Goal: Task Accomplishment & Management: Manage account settings

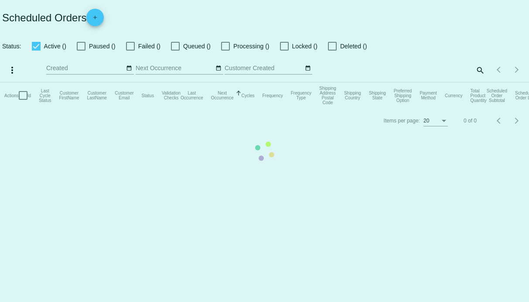
checkbox input "false"
checkbox input "true"
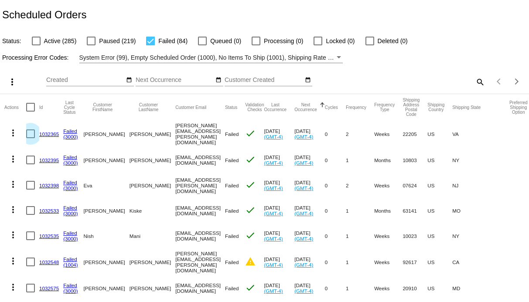
click at [29, 135] on div at bounding box center [30, 134] width 9 height 9
click at [30, 138] on input "checkbox" at bounding box center [30, 138] width 0 height 0
checkbox input "true"
click at [29, 156] on div at bounding box center [30, 160] width 9 height 9
click at [30, 165] on input "checkbox" at bounding box center [30, 165] width 0 height 0
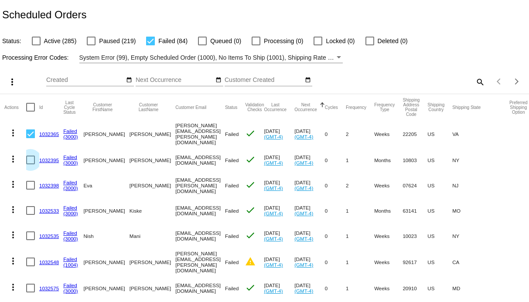
checkbox input "true"
click at [30, 184] on div at bounding box center [30, 185] width 9 height 9
click at [30, 190] on input "checkbox" at bounding box center [30, 190] width 0 height 0
checkbox input "true"
click at [29, 209] on div at bounding box center [30, 210] width 9 height 9
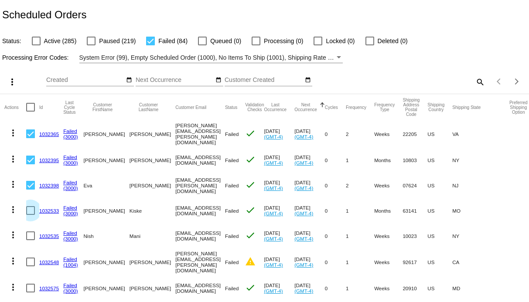
click at [30, 215] on input "checkbox" at bounding box center [30, 215] width 0 height 0
checkbox input "true"
click at [30, 239] on mat-cell at bounding box center [32, 235] width 13 height 25
click at [95, 80] on input "Created" at bounding box center [85, 80] width 79 height 7
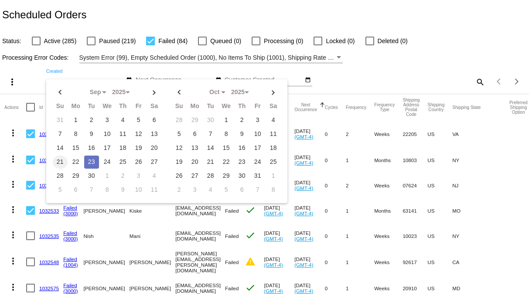
click at [60, 159] on td "21" at bounding box center [60, 162] width 15 height 13
click at [91, 160] on td "23" at bounding box center [91, 162] width 15 height 13
type input "09/21/2025 - 09/23/2025"
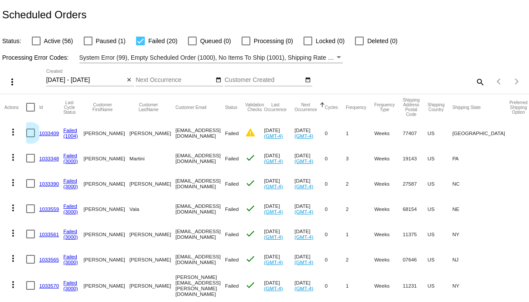
click at [28, 130] on div at bounding box center [30, 133] width 9 height 9
click at [30, 137] on input "checkbox" at bounding box center [30, 137] width 0 height 0
checkbox input "true"
click at [28, 161] on div at bounding box center [30, 158] width 9 height 9
click at [30, 163] on input "checkbox" at bounding box center [30, 163] width 0 height 0
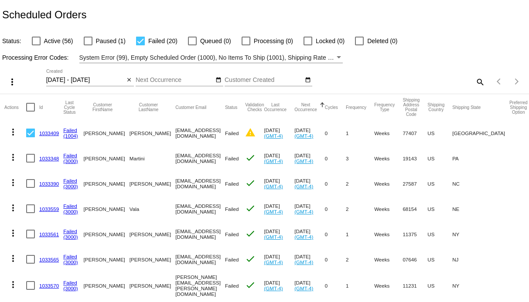
checkbox input "true"
click at [28, 178] on mat-cell at bounding box center [32, 183] width 13 height 25
click at [28, 188] on div at bounding box center [30, 183] width 9 height 9
click at [30, 188] on input "checkbox" at bounding box center [30, 188] width 0 height 0
checkbox input "true"
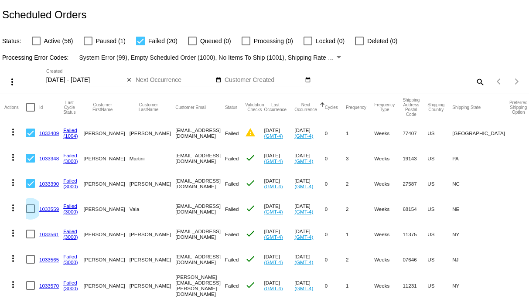
click at [30, 213] on div at bounding box center [30, 209] width 9 height 9
click at [30, 213] on input "checkbox" at bounding box center [30, 213] width 0 height 0
checkbox input "true"
click at [30, 228] on mat-cell at bounding box center [32, 234] width 13 height 25
click at [31, 235] on div at bounding box center [30, 234] width 9 height 9
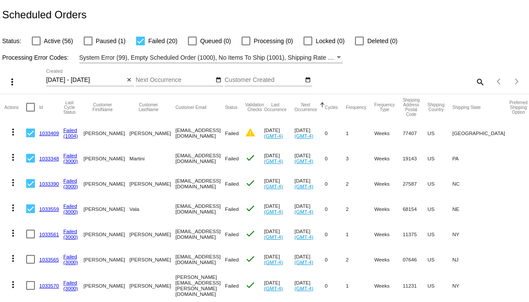
click at [31, 239] on input "checkbox" at bounding box center [30, 239] width 0 height 0
checkbox input "true"
click at [29, 251] on mat-cell at bounding box center [32, 259] width 13 height 25
click at [29, 259] on div at bounding box center [30, 259] width 9 height 9
click at [30, 264] on input "checkbox" at bounding box center [30, 264] width 0 height 0
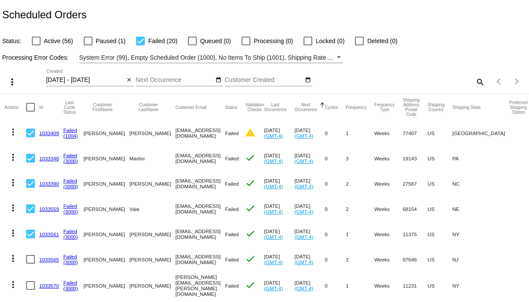
checkbox input "true"
click at [18, 83] on button "more_vert" at bounding box center [10, 81] width 17 height 17
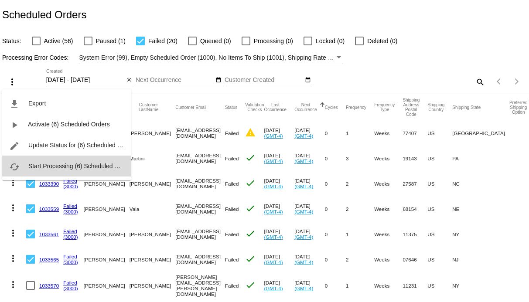
click at [40, 165] on span "Start Processing (6) Scheduled Orders" at bounding box center [80, 166] width 105 height 7
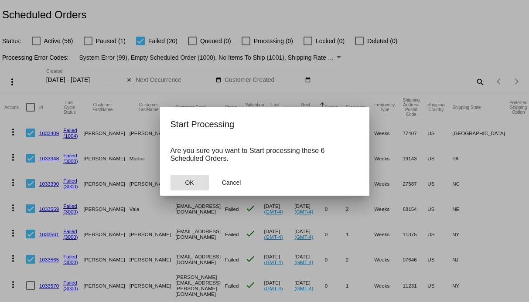
click at [190, 182] on span "OK" at bounding box center [189, 182] width 9 height 7
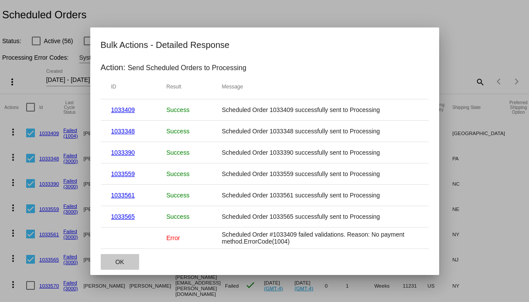
click at [114, 257] on button "OK" at bounding box center [120, 262] width 38 height 16
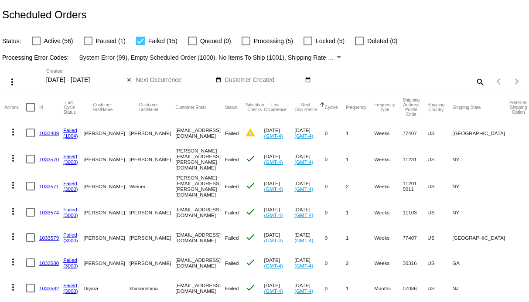
click at [31, 161] on div at bounding box center [30, 159] width 9 height 9
click at [31, 164] on input "checkbox" at bounding box center [30, 164] width 0 height 0
checkbox input "true"
click at [31, 185] on div at bounding box center [30, 186] width 9 height 9
click at [31, 191] on input "checkbox" at bounding box center [30, 191] width 0 height 0
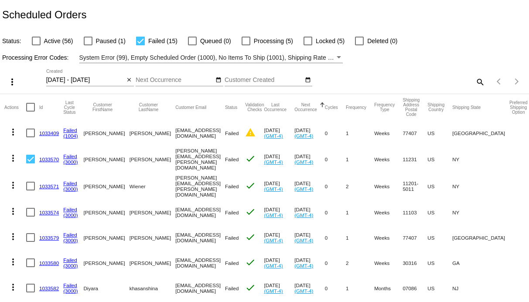
checkbox input "true"
click at [29, 208] on div at bounding box center [30, 212] width 9 height 9
click at [30, 217] on input "checkbox" at bounding box center [30, 217] width 0 height 0
checkbox input "true"
click at [29, 233] on div at bounding box center [30, 237] width 9 height 9
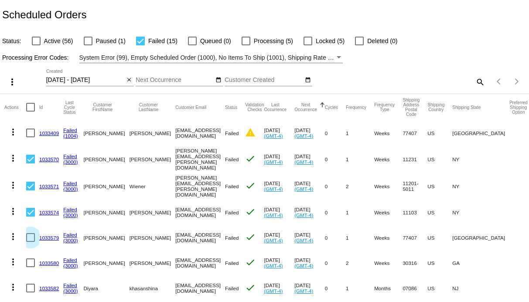
click at [30, 242] on input "checkbox" at bounding box center [30, 242] width 0 height 0
checkbox input "true"
click at [29, 250] on mat-cell at bounding box center [32, 262] width 13 height 25
click at [28, 259] on div at bounding box center [30, 263] width 9 height 9
click at [30, 267] on input "checkbox" at bounding box center [30, 267] width 0 height 0
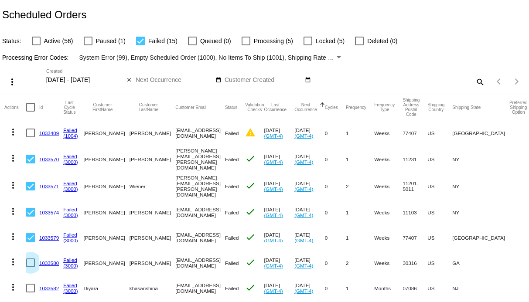
checkbox input "true"
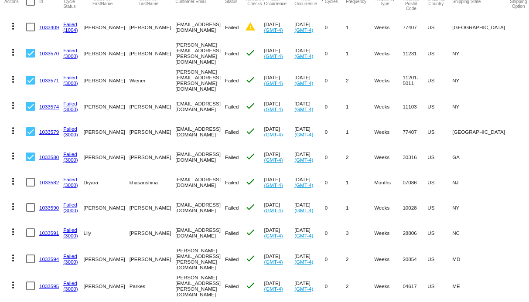
scroll to position [118, 0]
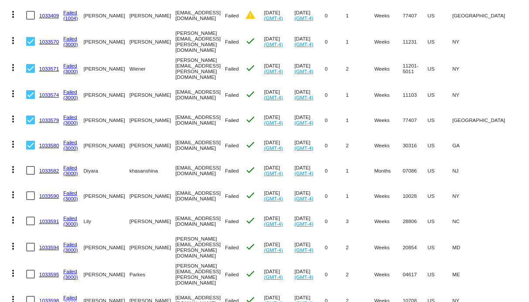
click at [34, 168] on div at bounding box center [30, 170] width 9 height 9
click at [31, 175] on input "checkbox" at bounding box center [30, 175] width 0 height 0
checkbox input "true"
click at [34, 192] on div at bounding box center [30, 196] width 9 height 9
click at [31, 200] on input "checkbox" at bounding box center [30, 200] width 0 height 0
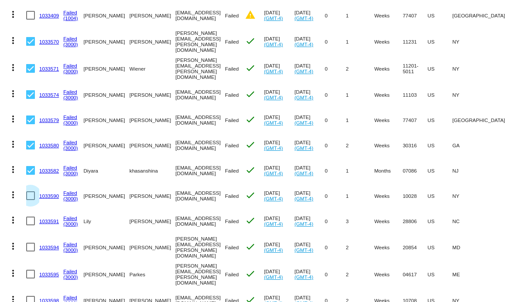
checkbox input "true"
click at [33, 228] on mat-cell at bounding box center [32, 221] width 13 height 25
click at [33, 222] on div at bounding box center [30, 221] width 9 height 9
click at [31, 226] on input "checkbox" at bounding box center [30, 226] width 0 height 0
checkbox input "true"
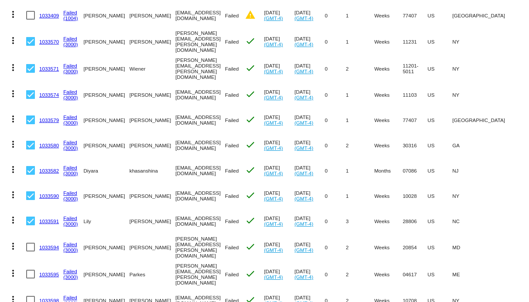
click at [33, 238] on mat-cell at bounding box center [32, 247] width 13 height 27
click at [32, 247] on div at bounding box center [30, 247] width 9 height 9
click at [31, 252] on input "checkbox" at bounding box center [30, 252] width 0 height 0
checkbox input "true"
click at [32, 270] on div at bounding box center [30, 274] width 9 height 9
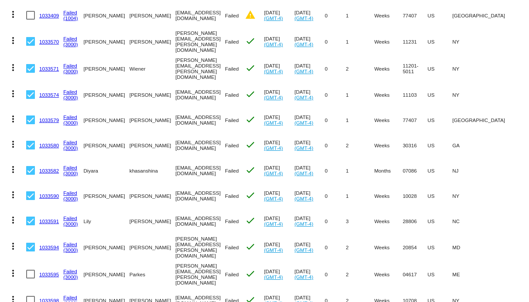
click at [31, 279] on input "checkbox" at bounding box center [30, 279] width 0 height 0
checkbox input "true"
click at [31, 296] on div at bounding box center [30, 300] width 9 height 9
click at [31, 302] on input "checkbox" at bounding box center [30, 305] width 0 height 0
checkbox input "true"
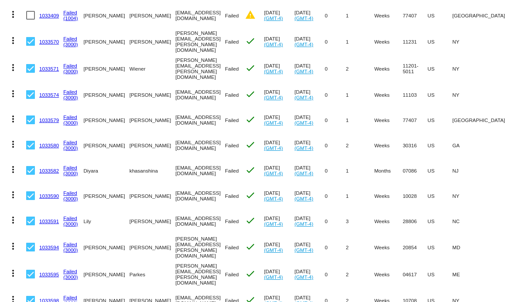
scroll to position [0, 0]
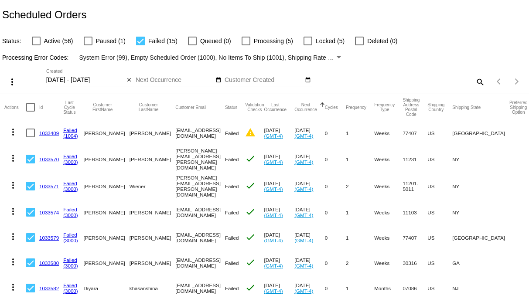
click at [10, 79] on mat-icon "more_vert" at bounding box center [12, 82] width 10 height 10
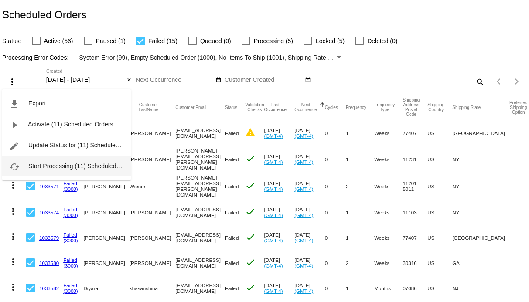
click at [40, 166] on span "Start Processing (11) Scheduled Orders" at bounding box center [82, 166] width 108 height 7
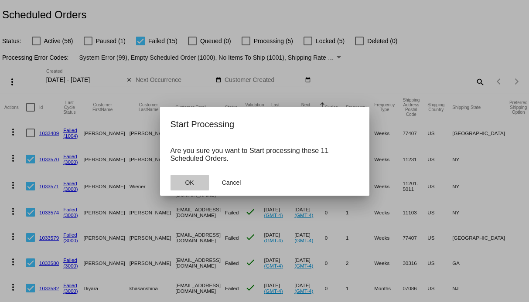
click at [189, 185] on span "OK" at bounding box center [189, 182] width 9 height 7
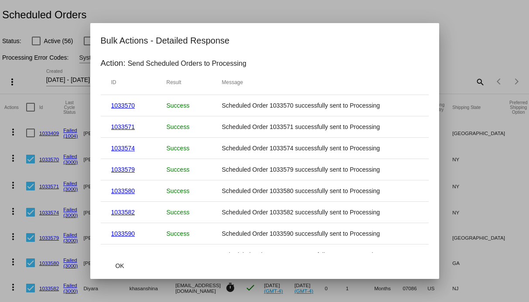
scroll to position [76, 0]
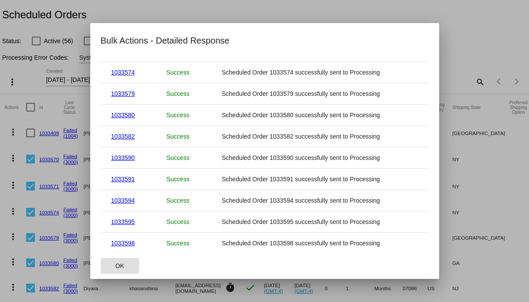
click at [120, 263] on span "OK" at bounding box center [119, 266] width 9 height 7
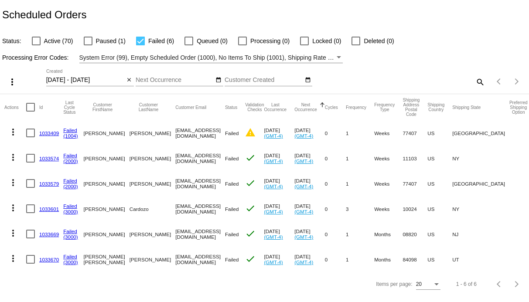
click at [32, 261] on div at bounding box center [30, 259] width 9 height 9
click at [31, 264] on input "checkbox" at bounding box center [30, 264] width 0 height 0
checkbox input "true"
click at [30, 239] on mat-cell at bounding box center [32, 234] width 13 height 25
click at [31, 209] on div at bounding box center [30, 209] width 9 height 9
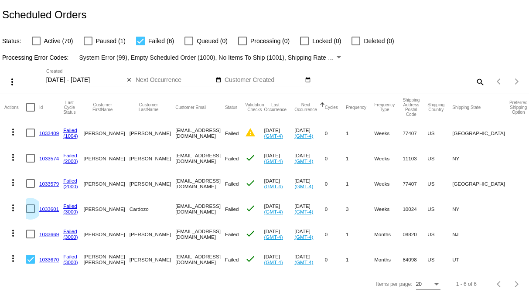
click at [31, 213] on input "checkbox" at bounding box center [30, 213] width 0 height 0
checkbox input "true"
click at [31, 234] on div at bounding box center [30, 234] width 9 height 9
click at [31, 239] on input "checkbox" at bounding box center [30, 239] width 0 height 0
checkbox input "true"
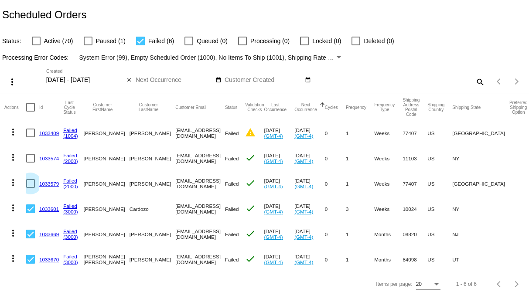
click at [31, 181] on div at bounding box center [30, 183] width 9 height 9
click at [31, 188] on input "checkbox" at bounding box center [30, 188] width 0 height 0
checkbox input "true"
click at [31, 162] on div at bounding box center [30, 158] width 9 height 9
click at [31, 163] on input "checkbox" at bounding box center [30, 163] width 0 height 0
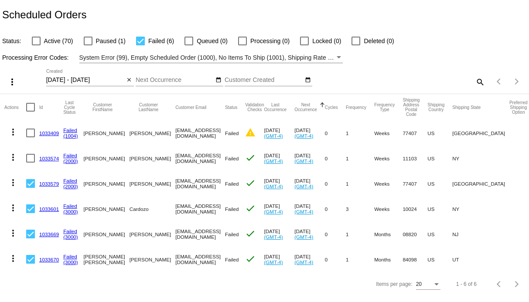
checkbox input "true"
click at [7, 80] on mat-icon "more_vert" at bounding box center [12, 82] width 10 height 10
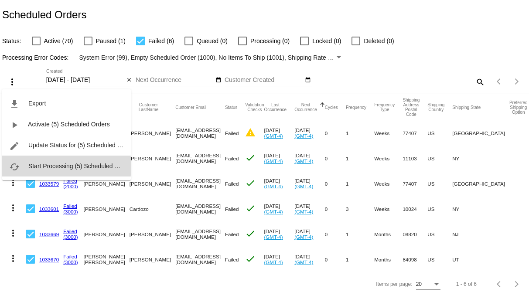
click at [45, 166] on span "Start Processing (5) Scheduled Orders" at bounding box center [80, 166] width 105 height 7
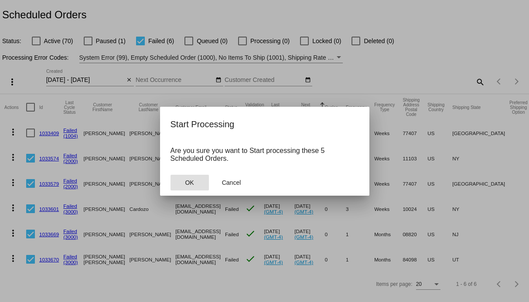
click at [192, 182] on span "OK" at bounding box center [189, 182] width 9 height 7
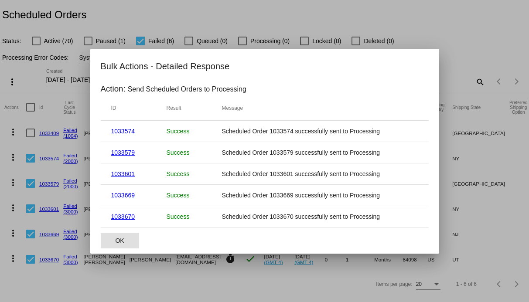
click at [119, 240] on span "OK" at bounding box center [119, 240] width 9 height 7
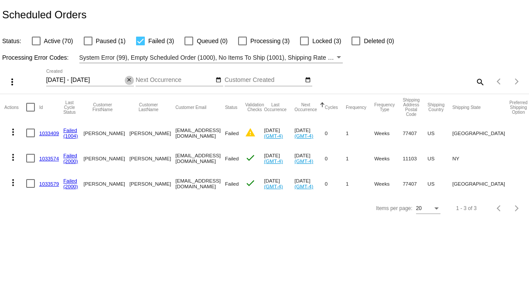
click at [128, 79] on mat-icon "close" at bounding box center [129, 80] width 6 height 7
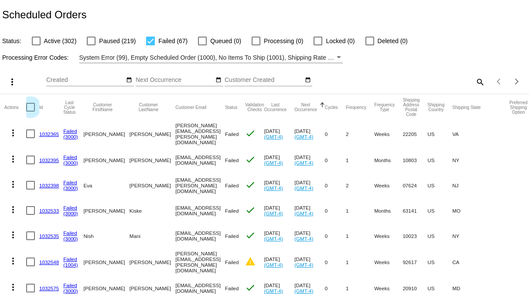
click at [31, 106] on div at bounding box center [30, 107] width 9 height 9
click at [31, 112] on input "checkbox" at bounding box center [30, 112] width 0 height 0
checkbox input "true"
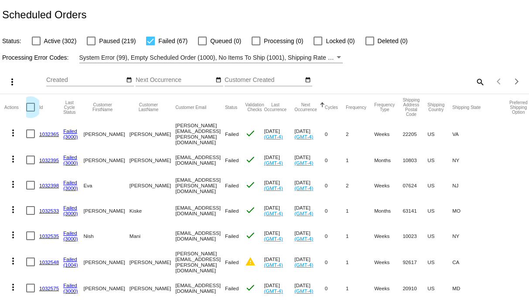
checkbox input "true"
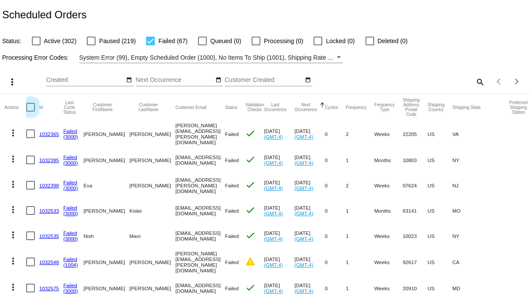
checkbox input "true"
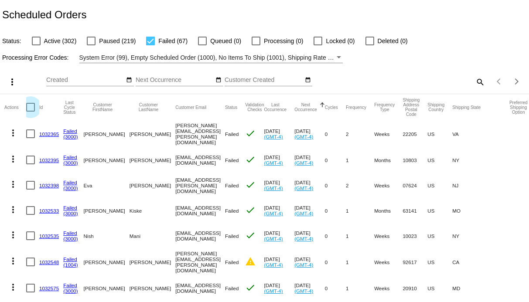
checkbox input "true"
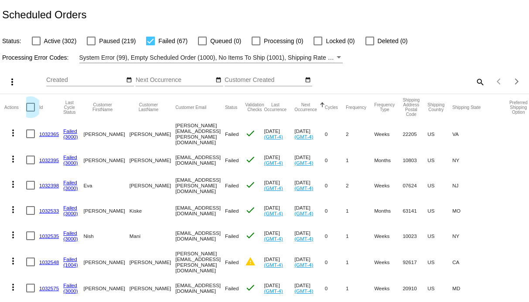
checkbox input "true"
click at [13, 83] on mat-icon "more_vert" at bounding box center [12, 82] width 10 height 10
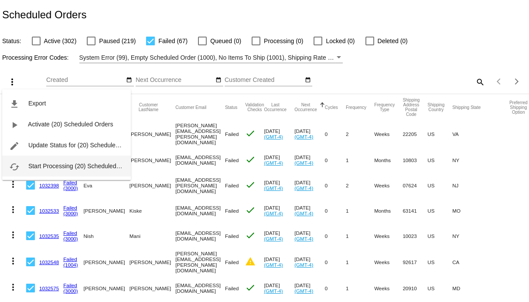
click at [45, 161] on button "cached Start Processing (20) Scheduled Orders" at bounding box center [66, 166] width 129 height 21
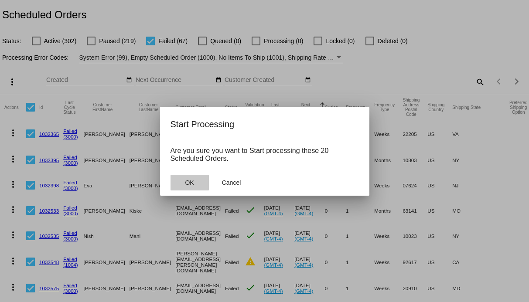
click at [195, 183] on button "OK" at bounding box center [190, 183] width 38 height 16
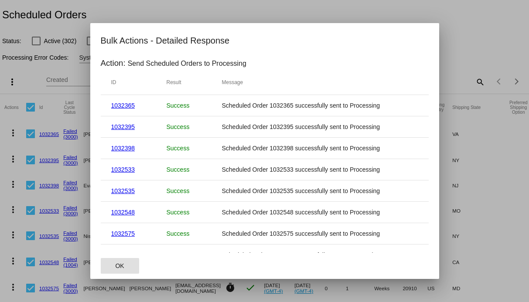
click at [117, 265] on span "OK" at bounding box center [119, 266] width 9 height 7
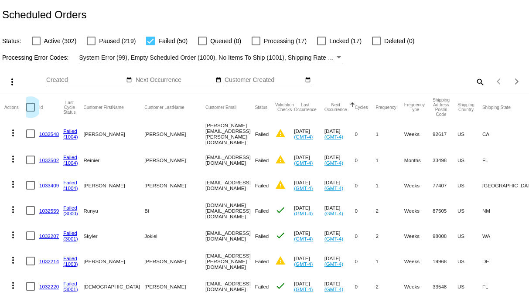
click at [29, 105] on div at bounding box center [30, 107] width 9 height 9
click at [30, 112] on input "checkbox" at bounding box center [30, 112] width 0 height 0
checkbox input "true"
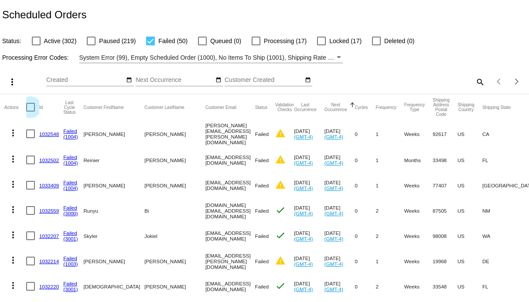
checkbox input "true"
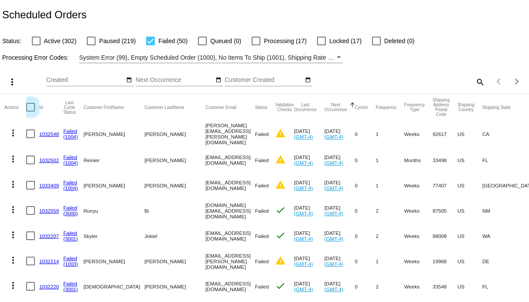
checkbox input "true"
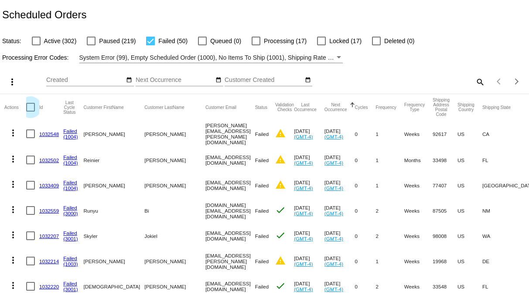
checkbox input "true"
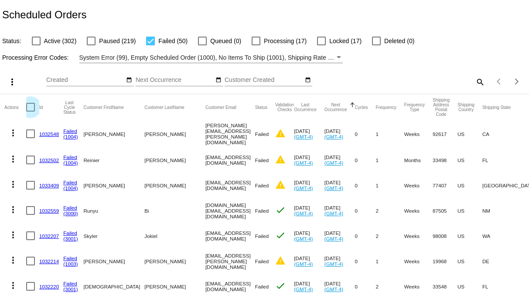
checkbox input "true"
click at [10, 84] on mat-icon "more_vert" at bounding box center [12, 82] width 10 height 10
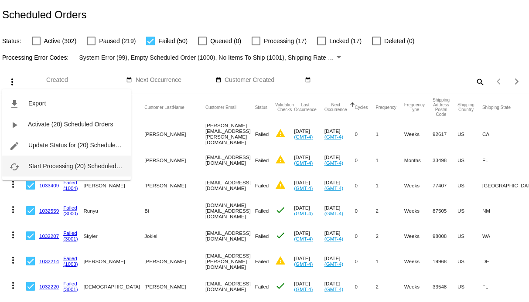
click at [62, 168] on span "Start Processing (20) Scheduled Orders" at bounding box center [82, 166] width 108 height 7
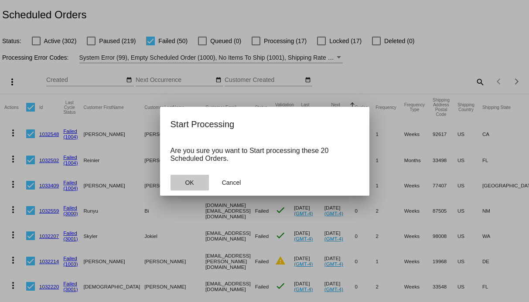
click at [192, 183] on span "OK" at bounding box center [189, 182] width 9 height 7
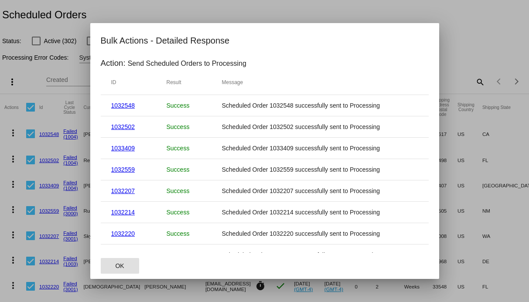
click at [122, 265] on span "OK" at bounding box center [119, 266] width 9 height 7
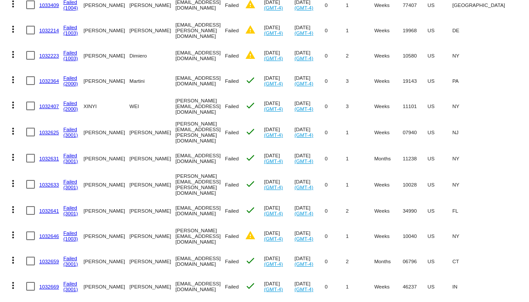
scroll to position [187, 0]
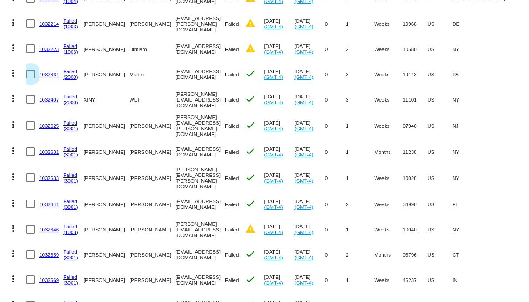
click at [26, 75] on div at bounding box center [30, 74] width 9 height 9
click at [30, 79] on input "checkbox" at bounding box center [30, 79] width 0 height 0
checkbox input "true"
click at [26, 96] on div at bounding box center [30, 99] width 9 height 9
click at [30, 104] on input "checkbox" at bounding box center [30, 104] width 0 height 0
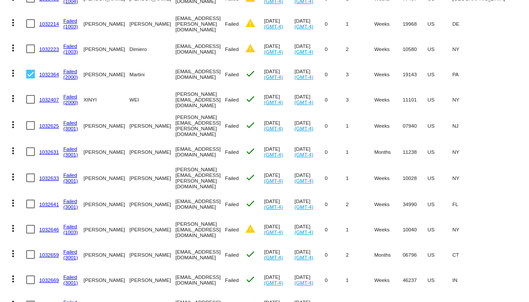
checkbox input "true"
click at [28, 127] on div at bounding box center [30, 125] width 9 height 9
click at [30, 130] on input "checkbox" at bounding box center [30, 130] width 0 height 0
checkbox input "true"
click at [28, 147] on div at bounding box center [30, 151] width 9 height 9
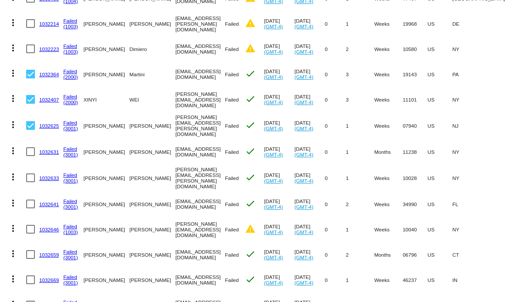
click at [30, 156] on input "checkbox" at bounding box center [30, 156] width 0 height 0
checkbox input "true"
click at [29, 174] on div at bounding box center [30, 178] width 9 height 9
click at [30, 182] on input "checkbox" at bounding box center [30, 182] width 0 height 0
checkbox input "true"
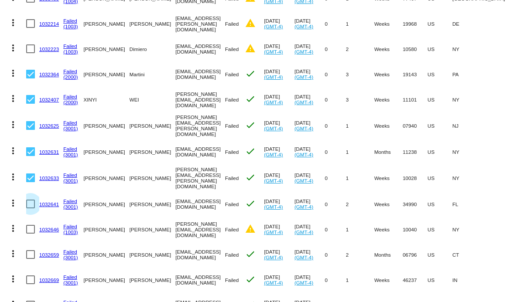
click at [30, 200] on div at bounding box center [30, 204] width 9 height 9
click at [30, 209] on input "checkbox" at bounding box center [30, 209] width 0 height 0
checkbox input "true"
click at [29, 250] on div at bounding box center [30, 254] width 9 height 9
click at [30, 259] on input "checkbox" at bounding box center [30, 259] width 0 height 0
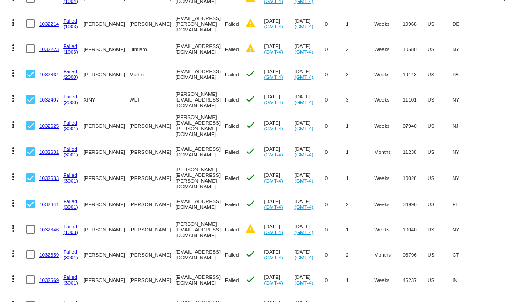
checkbox input "true"
click at [29, 276] on div at bounding box center [30, 280] width 9 height 9
click at [30, 285] on input "checkbox" at bounding box center [30, 285] width 0 height 0
checkbox input "true"
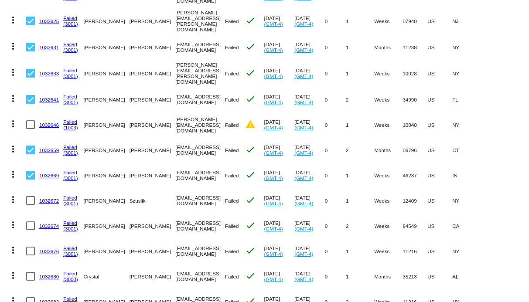
scroll to position [312, 0]
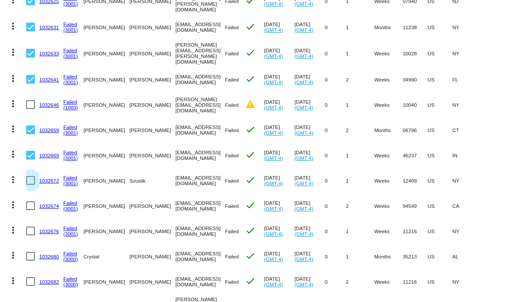
click at [30, 177] on div at bounding box center [30, 180] width 9 height 9
click at [30, 185] on input "checkbox" at bounding box center [30, 185] width 0 height 0
checkbox input "true"
click at [30, 195] on mat-cell at bounding box center [32, 205] width 13 height 25
click at [30, 202] on div at bounding box center [30, 206] width 9 height 9
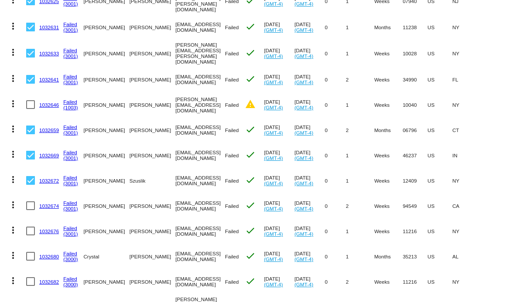
click at [30, 210] on input "checkbox" at bounding box center [30, 210] width 0 height 0
checkbox input "true"
click at [30, 232] on mat-cell at bounding box center [32, 231] width 13 height 25
click at [30, 227] on div at bounding box center [30, 231] width 9 height 9
click at [30, 236] on input "checkbox" at bounding box center [30, 236] width 0 height 0
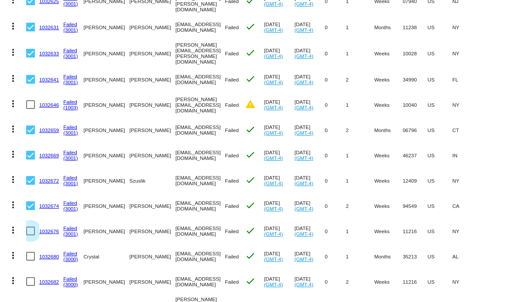
checkbox input "true"
click at [29, 252] on div at bounding box center [30, 256] width 9 height 9
click at [30, 261] on input "checkbox" at bounding box center [30, 261] width 0 height 0
checkbox input "true"
click at [30, 278] on div at bounding box center [30, 282] width 9 height 9
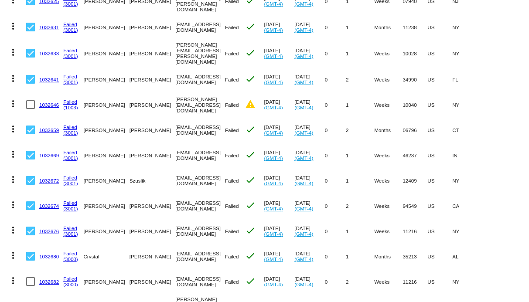
click at [30, 286] on input "checkbox" at bounding box center [30, 286] width 0 height 0
checkbox input "true"
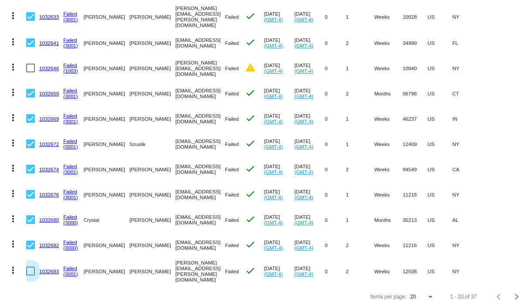
click at [30, 267] on div at bounding box center [30, 271] width 9 height 9
click at [30, 276] on input "checkbox" at bounding box center [30, 276] width 0 height 0
checkbox input "true"
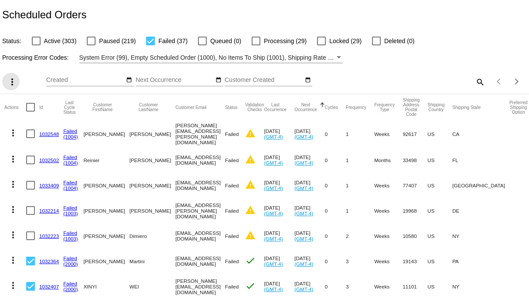
click at [14, 78] on mat-icon "more_vert" at bounding box center [12, 82] width 10 height 10
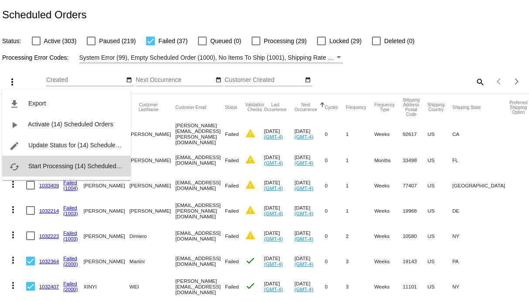
click at [42, 164] on span "Start Processing (14) Scheduled Orders" at bounding box center [82, 166] width 108 height 7
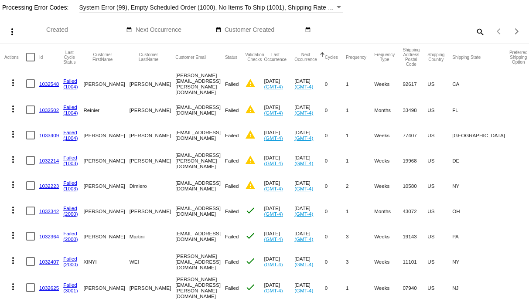
scroll to position [61, 0]
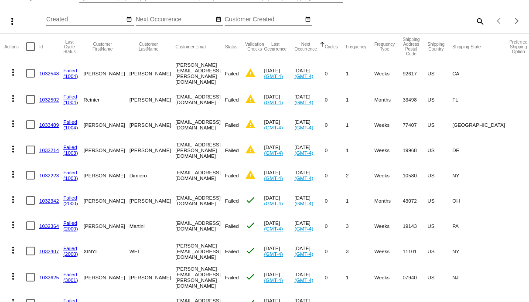
click at [28, 44] on div at bounding box center [30, 46] width 9 height 9
click at [30, 51] on input "checkbox" at bounding box center [30, 51] width 0 height 0
checkbox input "true"
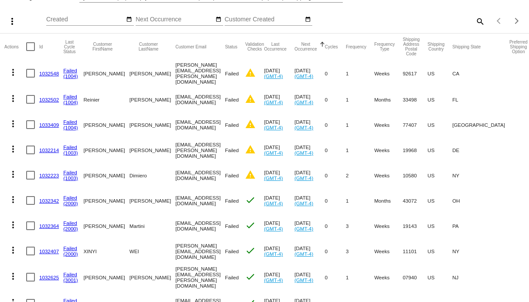
checkbox input "true"
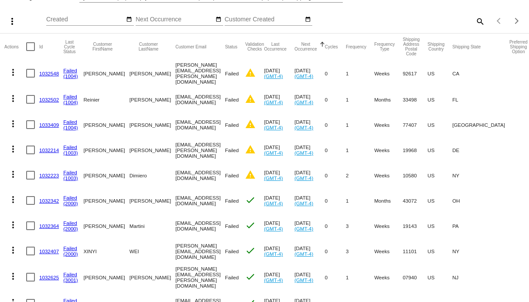
checkbox input "true"
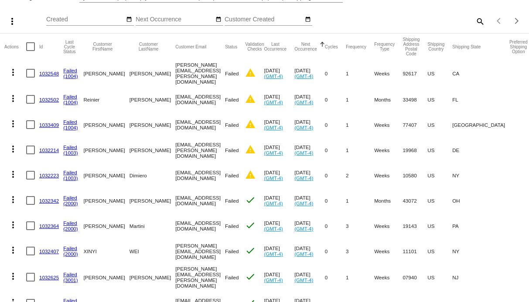
checkbox input "true"
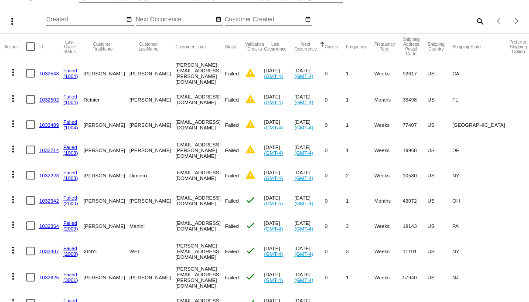
checkbox input "true"
click at [29, 73] on div at bounding box center [30, 73] width 9 height 9
click at [30, 78] on input "checkbox" at bounding box center [30, 78] width 0 height 0
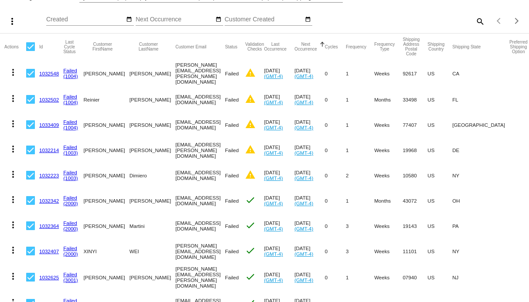
checkbox input "false"
click at [31, 104] on mat-cell at bounding box center [32, 99] width 13 height 25
click at [31, 98] on div at bounding box center [30, 99] width 9 height 9
click at [31, 104] on input "checkbox" at bounding box center [30, 104] width 0 height 0
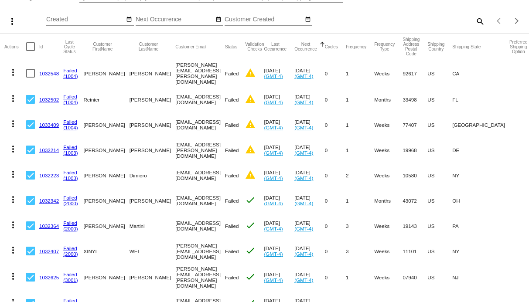
checkbox input "false"
click at [31, 123] on div at bounding box center [30, 124] width 9 height 9
click at [31, 129] on input "checkbox" at bounding box center [30, 129] width 0 height 0
checkbox input "false"
click at [31, 150] on div at bounding box center [30, 150] width 9 height 9
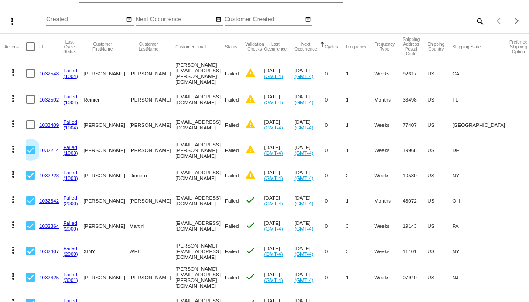
click at [31, 154] on input "checkbox" at bounding box center [30, 154] width 0 height 0
checkbox input "false"
click at [29, 177] on div at bounding box center [30, 175] width 9 height 9
click at [30, 180] on input "checkbox" at bounding box center [30, 180] width 0 height 0
checkbox input "false"
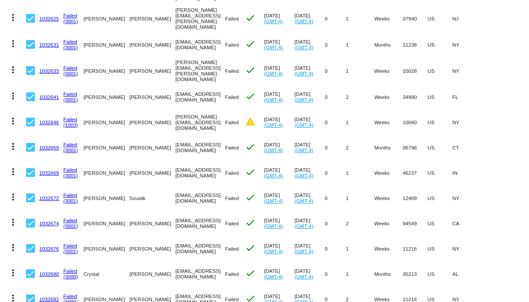
scroll to position [349, 0]
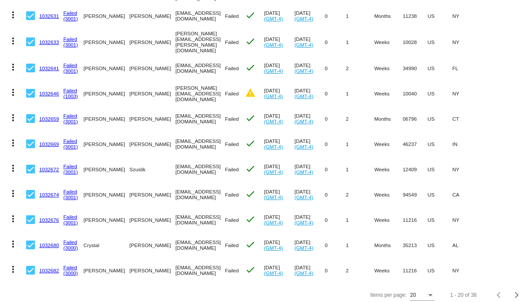
click at [30, 89] on div at bounding box center [30, 93] width 9 height 9
click at [30, 98] on input "checkbox" at bounding box center [30, 98] width 0 height 0
checkbox input "false"
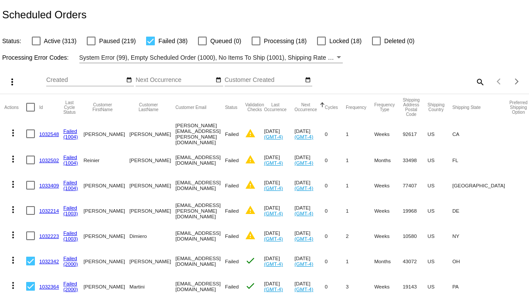
click at [12, 79] on mat-icon "more_vert" at bounding box center [12, 82] width 10 height 10
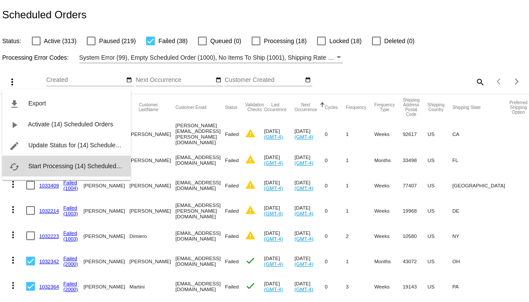
click at [50, 166] on span "Start Processing (14) Scheduled Orders" at bounding box center [82, 166] width 108 height 7
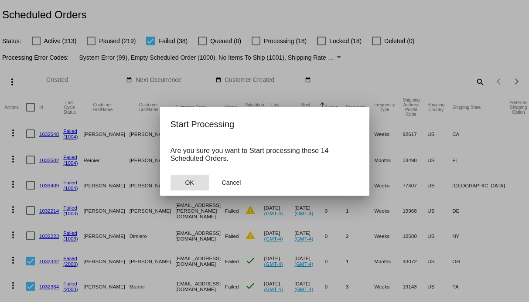
click at [191, 186] on span "OK" at bounding box center [189, 182] width 9 height 7
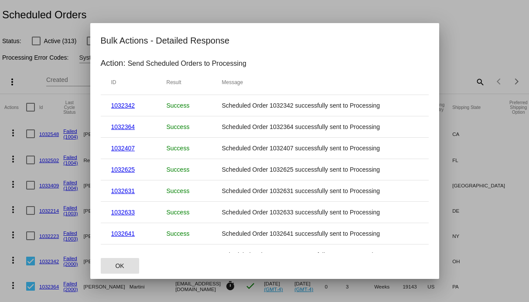
click at [109, 266] on button "OK" at bounding box center [120, 266] width 38 height 16
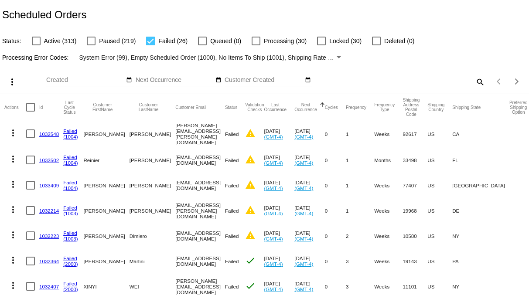
click at [27, 106] on div at bounding box center [30, 107] width 9 height 9
click at [30, 112] on input "checkbox" at bounding box center [30, 112] width 0 height 0
checkbox input "true"
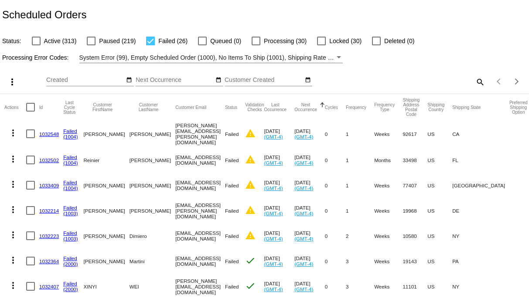
checkbox input "true"
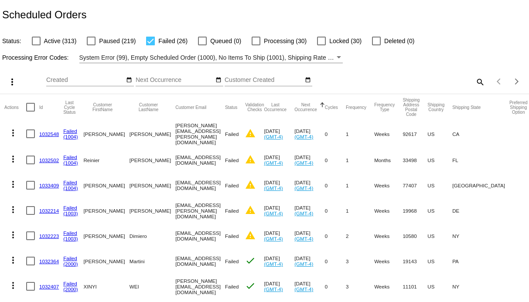
checkbox input "true"
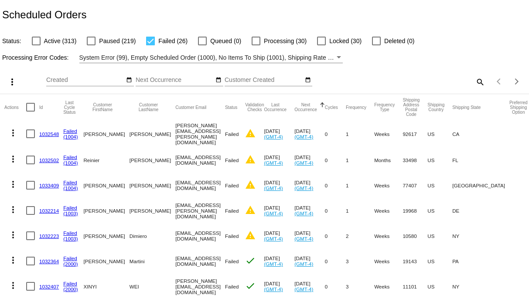
checkbox input "true"
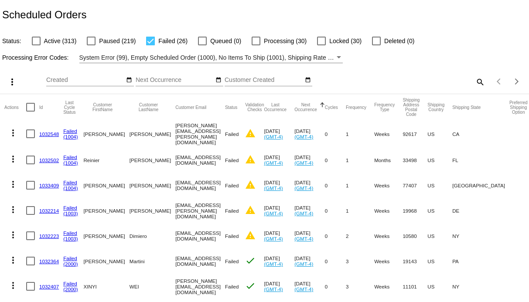
checkbox input "true"
click at [27, 135] on div at bounding box center [30, 134] width 9 height 9
click at [30, 138] on input "checkbox" at bounding box center [30, 138] width 0 height 0
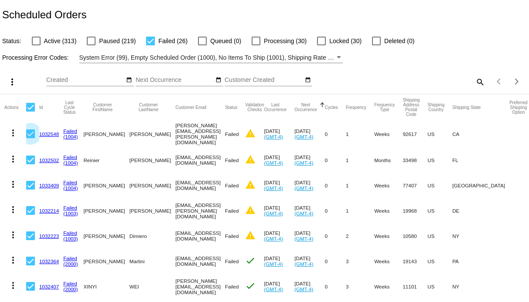
checkbox input "false"
click at [27, 154] on mat-cell at bounding box center [32, 159] width 13 height 25
click at [28, 159] on div at bounding box center [30, 160] width 9 height 9
click at [30, 165] on input "checkbox" at bounding box center [30, 165] width 0 height 0
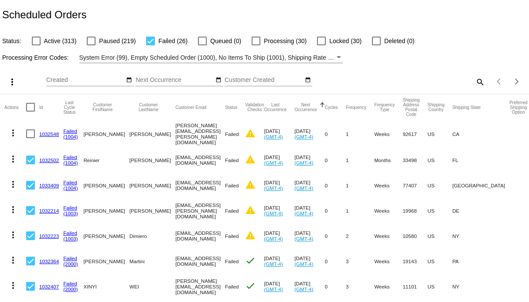
checkbox input "false"
click at [30, 184] on div at bounding box center [30, 185] width 9 height 9
click at [30, 190] on input "checkbox" at bounding box center [30, 190] width 0 height 0
checkbox input "false"
click at [30, 209] on div at bounding box center [30, 210] width 9 height 9
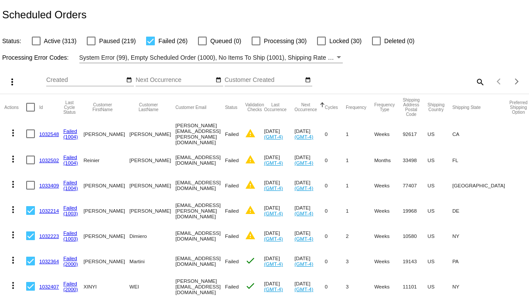
click at [30, 215] on input "checkbox" at bounding box center [30, 215] width 0 height 0
checkbox input "false"
click at [29, 232] on div at bounding box center [30, 236] width 9 height 9
click at [30, 240] on input "checkbox" at bounding box center [30, 240] width 0 height 0
checkbox input "false"
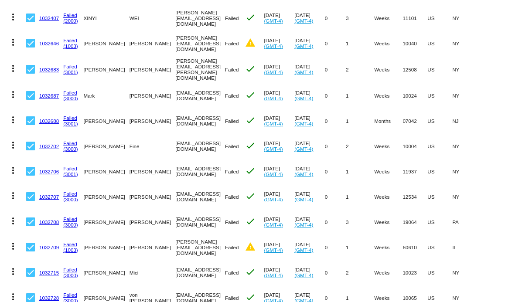
scroll to position [270, 0]
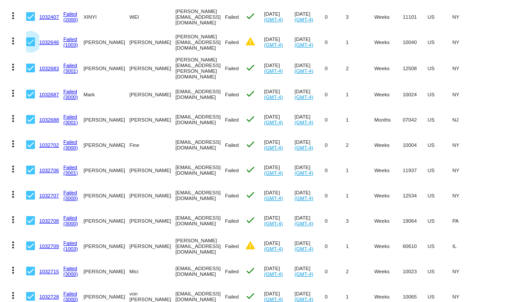
click at [29, 41] on div at bounding box center [30, 42] width 9 height 9
click at [30, 46] on input "checkbox" at bounding box center [30, 46] width 0 height 0
checkbox input "false"
click at [27, 243] on div at bounding box center [30, 246] width 9 height 9
click at [30, 250] on input "checkbox" at bounding box center [30, 250] width 0 height 0
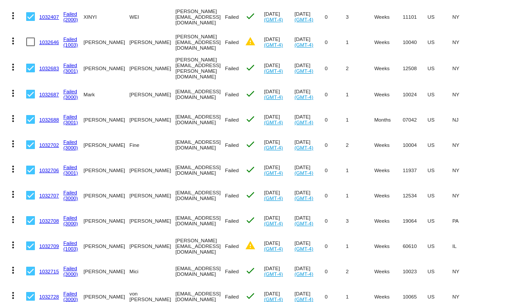
checkbox input "false"
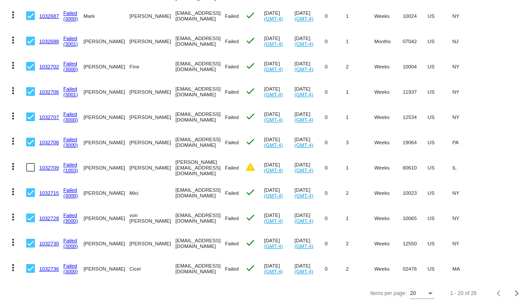
scroll to position [0, 0]
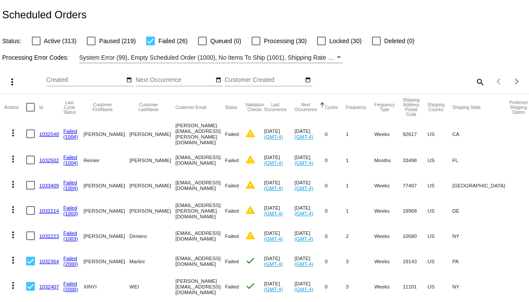
click at [10, 79] on mat-icon "more_vert" at bounding box center [12, 82] width 10 height 10
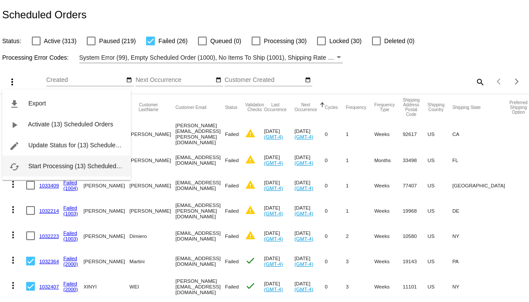
click at [48, 166] on span "Start Processing (13) Scheduled Orders" at bounding box center [82, 166] width 108 height 7
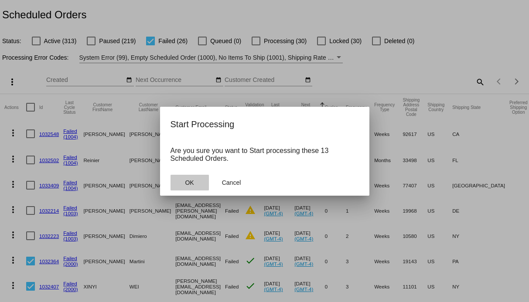
click at [197, 183] on button "OK" at bounding box center [190, 183] width 38 height 16
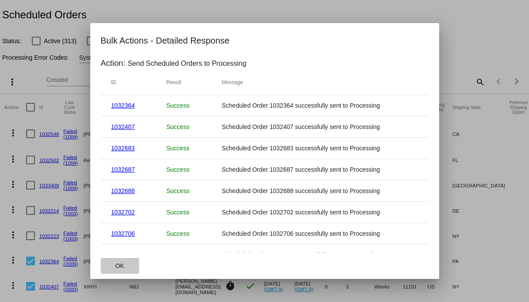
click at [125, 267] on button "OK" at bounding box center [120, 266] width 38 height 16
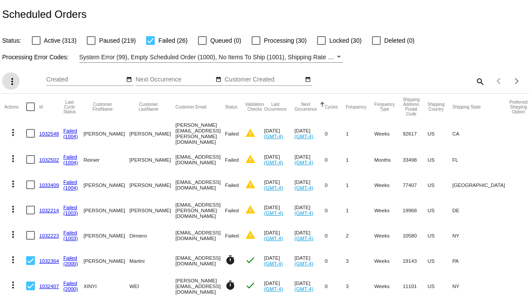
scroll to position [4, 0]
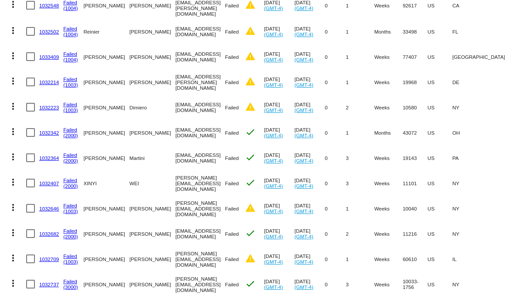
scroll to position [273, 0]
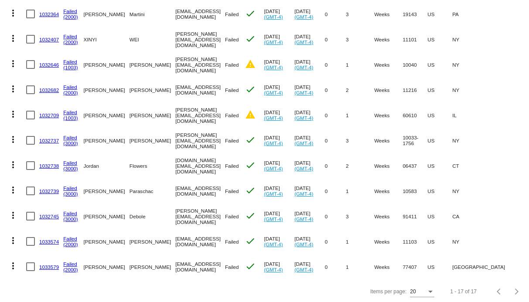
click at [24, 264] on mat-cell "more_vert" at bounding box center [15, 266] width 22 height 25
click at [24, 244] on mat-cell "more_vert" at bounding box center [15, 241] width 22 height 25
click at [27, 237] on div at bounding box center [30, 241] width 9 height 9
click at [30, 246] on input "checkbox" at bounding box center [30, 246] width 0 height 0
checkbox input "true"
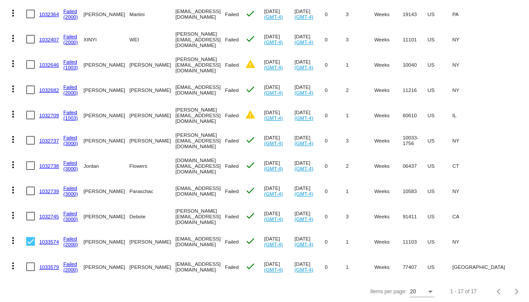
click at [27, 266] on div at bounding box center [30, 267] width 9 height 9
click at [30, 271] on input "checkbox" at bounding box center [30, 271] width 0 height 0
checkbox input "true"
click at [27, 208] on mat-cell at bounding box center [32, 216] width 13 height 25
click at [27, 214] on div at bounding box center [30, 216] width 9 height 9
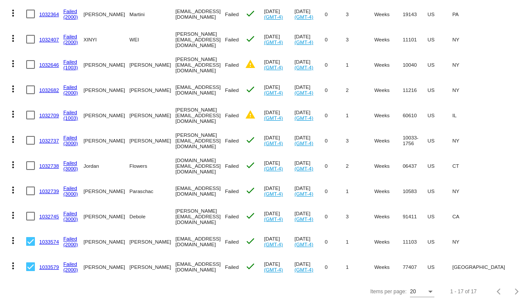
click at [30, 221] on input "checkbox" at bounding box center [30, 221] width 0 height 0
checkbox input "true"
click at [28, 185] on mat-cell at bounding box center [32, 190] width 13 height 25
click at [28, 187] on div at bounding box center [30, 191] width 9 height 9
click at [30, 195] on input "checkbox" at bounding box center [30, 195] width 0 height 0
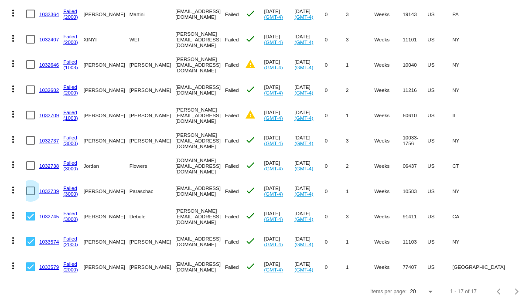
checkbox input "true"
click at [28, 162] on div at bounding box center [30, 165] width 9 height 9
click at [30, 170] on input "checkbox" at bounding box center [30, 170] width 0 height 0
checkbox input "true"
click at [29, 141] on div at bounding box center [30, 140] width 9 height 9
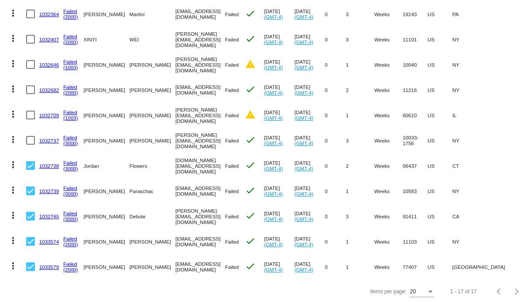
click at [30, 145] on input "checkbox" at bounding box center [30, 145] width 0 height 0
checkbox input "true"
click at [30, 86] on div at bounding box center [30, 90] width 9 height 9
click at [30, 94] on input "checkbox" at bounding box center [30, 94] width 0 height 0
checkbox input "true"
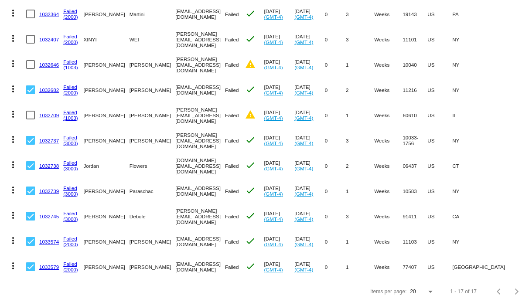
click at [31, 39] on div at bounding box center [30, 39] width 9 height 9
click at [31, 44] on input "checkbox" at bounding box center [30, 44] width 0 height 0
checkbox input "true"
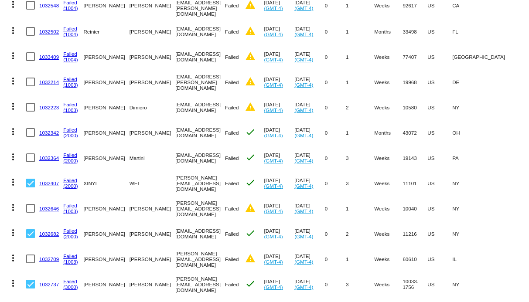
scroll to position [108, 0]
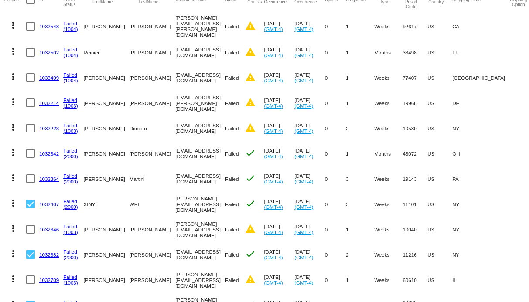
click at [31, 175] on div at bounding box center [30, 179] width 9 height 9
click at [31, 183] on input "checkbox" at bounding box center [30, 183] width 0 height 0
checkbox input "true"
click at [31, 154] on div at bounding box center [30, 153] width 9 height 9
click at [31, 158] on input "checkbox" at bounding box center [30, 158] width 0 height 0
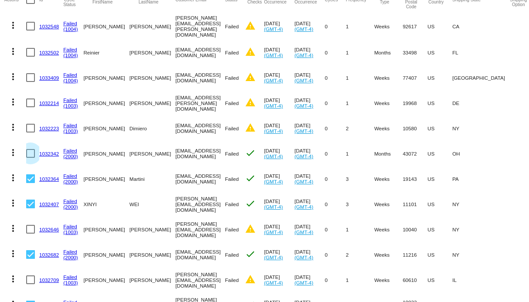
checkbox input "true"
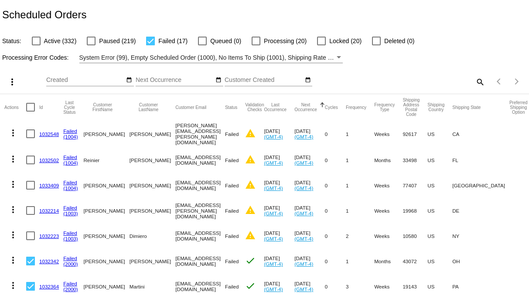
click at [15, 80] on mat-icon "more_vert" at bounding box center [12, 82] width 10 height 10
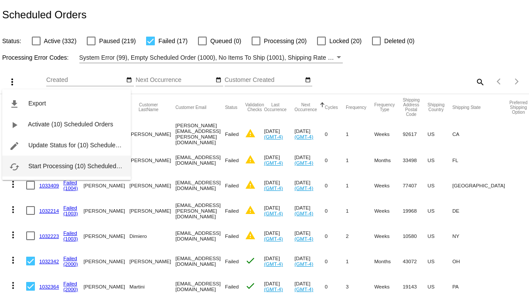
click at [41, 166] on span "Start Processing (10) Scheduled Orders" at bounding box center [82, 166] width 108 height 7
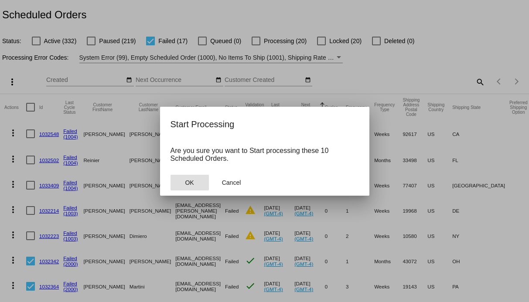
click at [195, 180] on button "OK" at bounding box center [190, 183] width 38 height 16
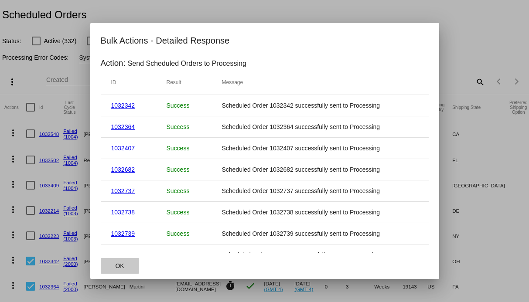
click at [115, 259] on button "OK" at bounding box center [120, 266] width 38 height 16
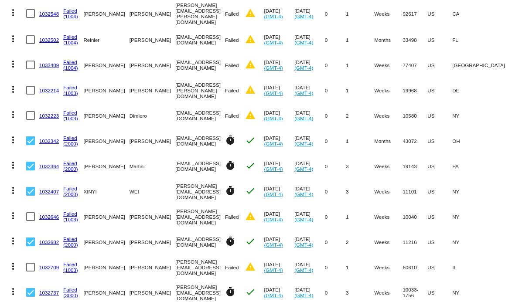
scroll to position [273, 0]
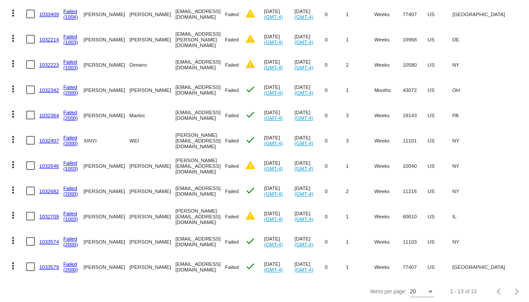
scroll to position [171, 0]
click at [28, 265] on div at bounding box center [30, 267] width 9 height 9
click at [30, 271] on input "checkbox" at bounding box center [30, 271] width 0 height 0
checkbox input "true"
click at [29, 241] on div at bounding box center [30, 241] width 9 height 9
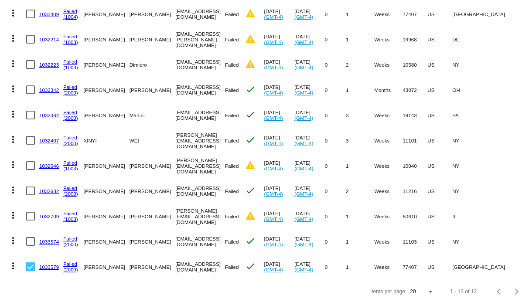
click at [30, 246] on input "checkbox" at bounding box center [30, 246] width 0 height 0
checkbox input "true"
click at [31, 184] on mat-cell at bounding box center [32, 190] width 13 height 25
click at [31, 189] on div at bounding box center [30, 191] width 9 height 9
click at [31, 195] on input "checkbox" at bounding box center [30, 195] width 0 height 0
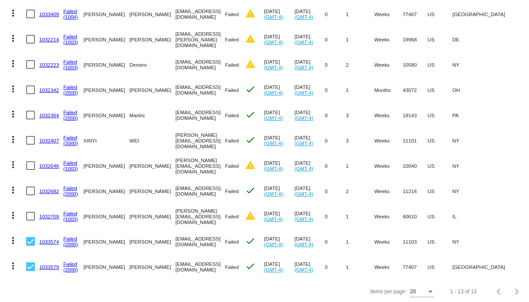
checkbox input "true"
click at [28, 137] on div at bounding box center [30, 140] width 9 height 9
click at [30, 145] on input "checkbox" at bounding box center [30, 145] width 0 height 0
checkbox input "true"
click at [29, 113] on div at bounding box center [30, 115] width 9 height 9
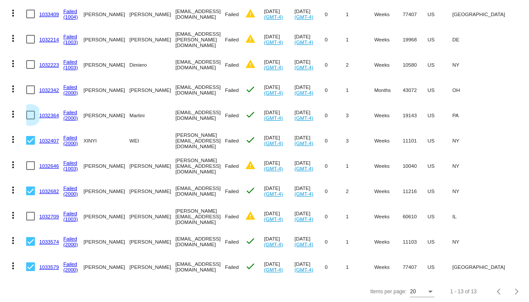
click at [30, 120] on input "checkbox" at bounding box center [30, 120] width 0 height 0
checkbox input "true"
click at [31, 89] on div at bounding box center [30, 90] width 9 height 9
click at [31, 94] on input "checkbox" at bounding box center [30, 94] width 0 height 0
checkbox input "true"
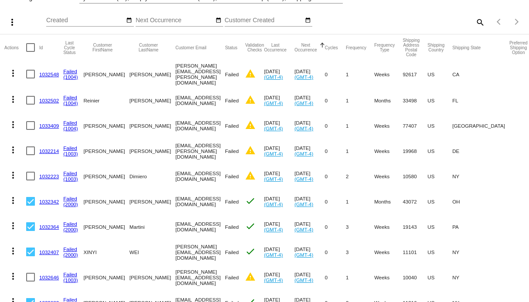
scroll to position [0, 0]
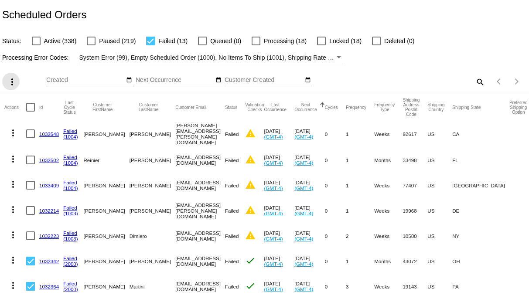
click at [14, 78] on mat-icon "more_vert" at bounding box center [12, 82] width 10 height 10
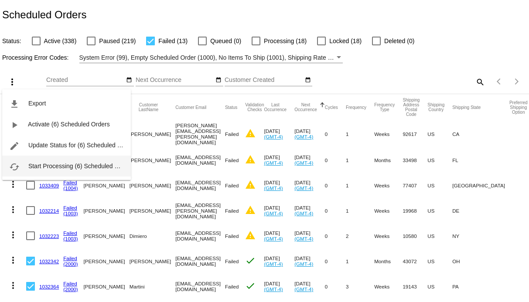
click at [55, 167] on span "Start Processing (6) Scheduled Orders" at bounding box center [80, 166] width 105 height 7
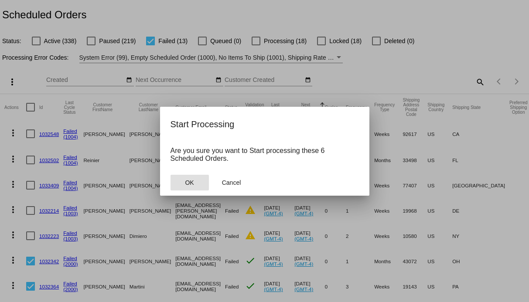
click at [189, 183] on span "OK" at bounding box center [189, 182] width 9 height 7
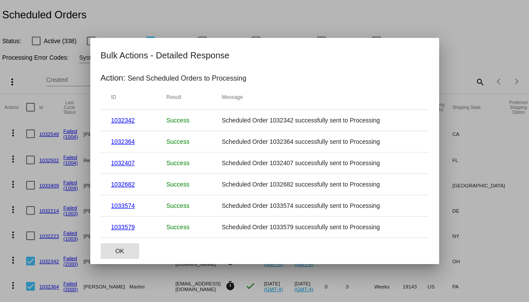
click at [123, 248] on span "OK" at bounding box center [119, 251] width 9 height 7
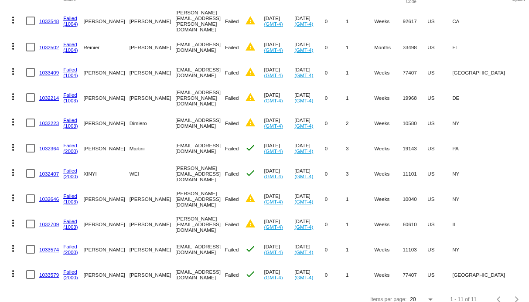
scroll to position [121, 0]
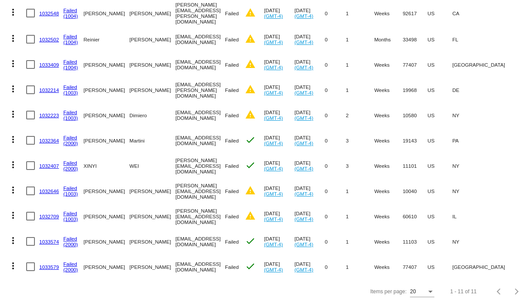
click at [27, 263] on div at bounding box center [30, 267] width 9 height 9
click at [30, 271] on input "checkbox" at bounding box center [30, 271] width 0 height 0
checkbox input "true"
click at [27, 241] on div at bounding box center [30, 241] width 9 height 9
click at [30, 246] on input "checkbox" at bounding box center [30, 246] width 0 height 0
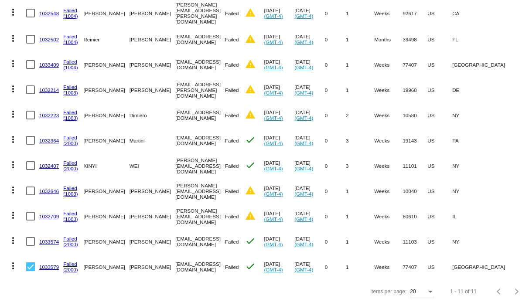
checkbox input "true"
click at [29, 167] on div at bounding box center [30, 165] width 9 height 9
click at [30, 170] on input "checkbox" at bounding box center [30, 170] width 0 height 0
checkbox input "true"
click at [31, 141] on div at bounding box center [30, 140] width 9 height 9
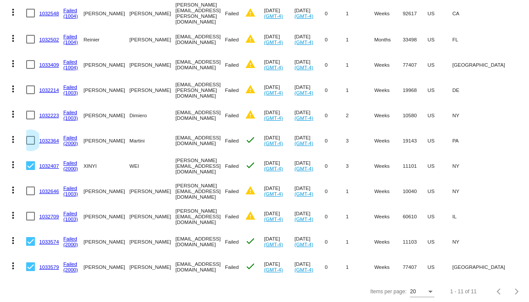
click at [31, 145] on input "checkbox" at bounding box center [30, 145] width 0 height 0
checkbox input "true"
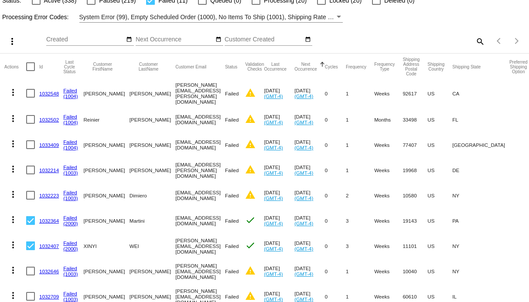
scroll to position [0, 0]
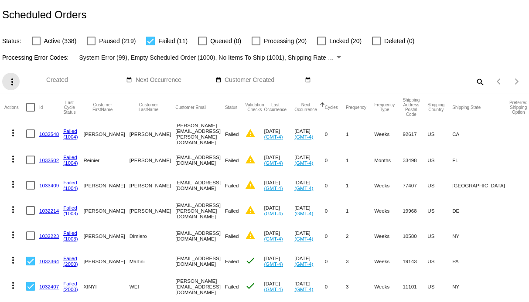
click at [11, 82] on mat-icon "more_vert" at bounding box center [12, 82] width 10 height 10
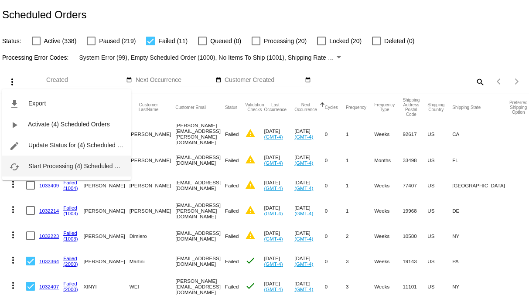
click at [47, 160] on button "cached Start Processing (4) Scheduled Orders" at bounding box center [66, 166] width 129 height 21
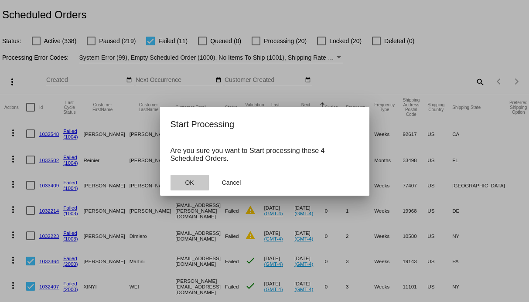
click at [193, 178] on button "OK" at bounding box center [190, 183] width 38 height 16
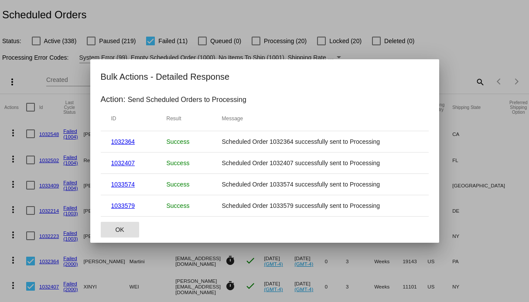
click at [117, 229] on span "OK" at bounding box center [119, 229] width 9 height 7
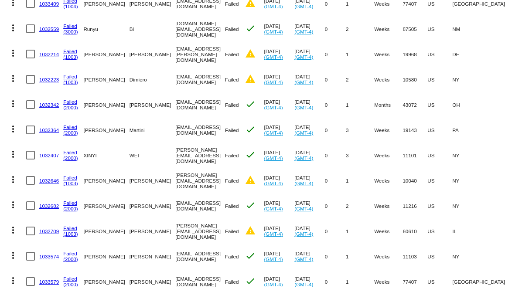
scroll to position [197, 0]
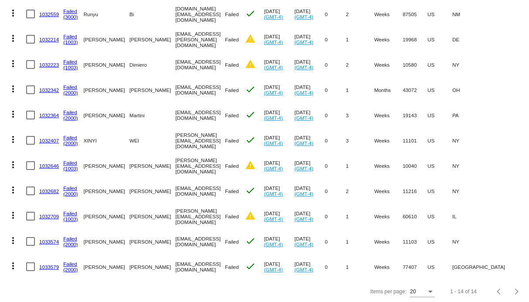
click at [73, 65] on link "(1003)" at bounding box center [70, 68] width 15 height 6
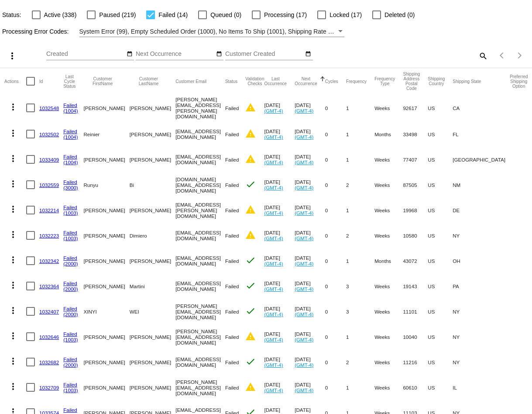
scroll to position [0, 0]
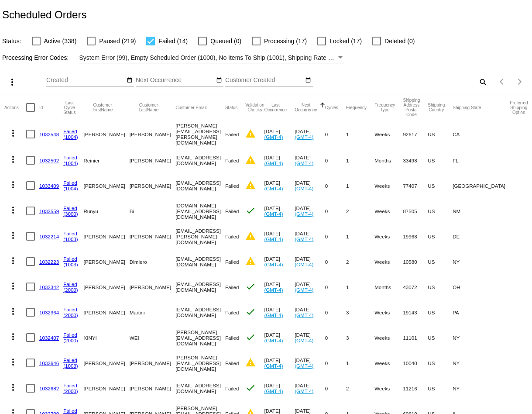
click at [60, 44] on span "Active (338)" at bounding box center [60, 41] width 33 height 10
click at [36, 45] on input "Active (338)" at bounding box center [36, 45] width 0 height 0
checkbox input "true"
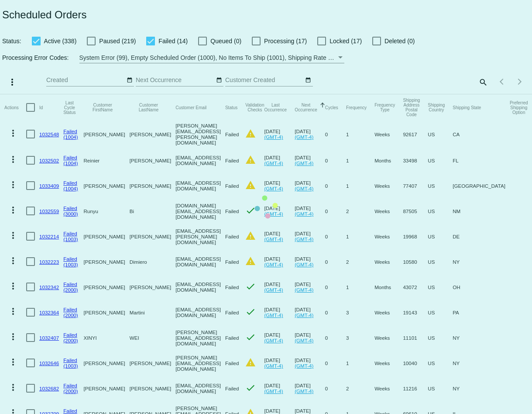
click at [60, 94] on mat-table "Actions Id Last Cycle Status Customer FirstName Customer LastName Customer Emai…" at bounding box center [266, 285] width 532 height 382
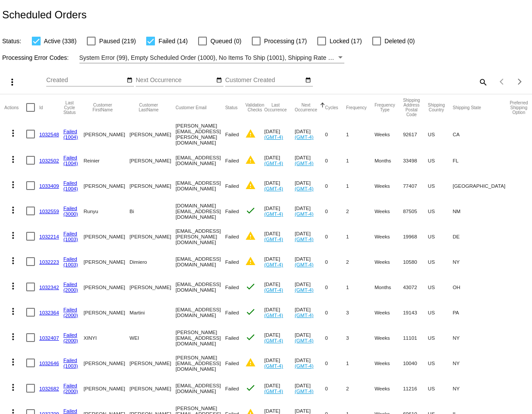
click at [151, 39] on div at bounding box center [150, 41] width 9 height 9
click at [151, 45] on input "Failed (14)" at bounding box center [150, 45] width 0 height 0
checkbox input "false"
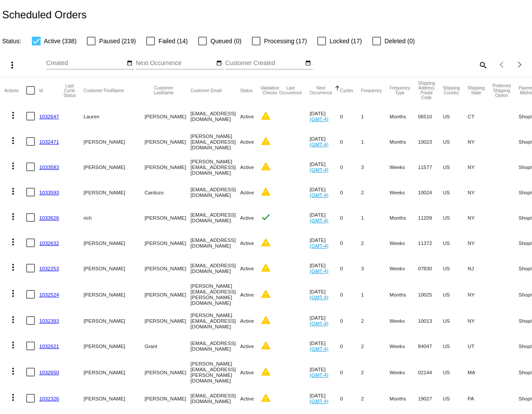
click at [163, 67] on div "Sep Jan Feb Mar Apr Su Mo Tu We Th" at bounding box center [175, 60] width 79 height 17
click at [82, 59] on div "Sep Jan Feb Mar Apr Su Mo Tu We Th" at bounding box center [85, 60] width 79 height 17
click at [165, 64] on input "Next Occurrence" at bounding box center [175, 63] width 79 height 7
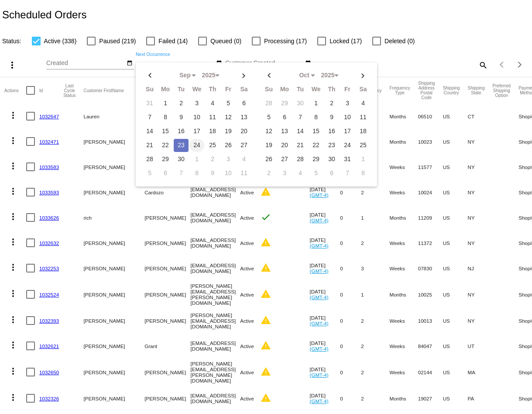
click at [199, 141] on td "24" at bounding box center [196, 145] width 15 height 13
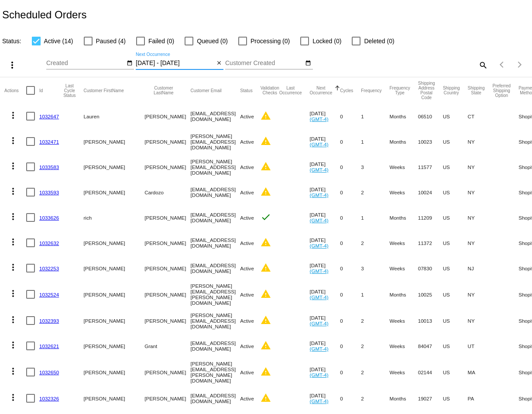
click at [169, 63] on input "09/24/2025 - 09/24/2025" at bounding box center [175, 63] width 79 height 7
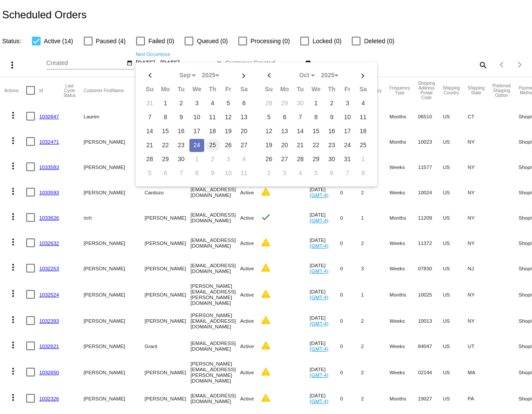
click at [213, 141] on td "25" at bounding box center [212, 145] width 15 height 13
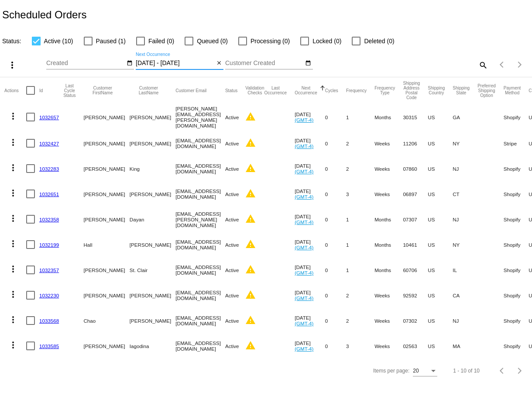
click at [182, 62] on input "09/25/2025 - 09/25/2025" at bounding box center [175, 63] width 79 height 7
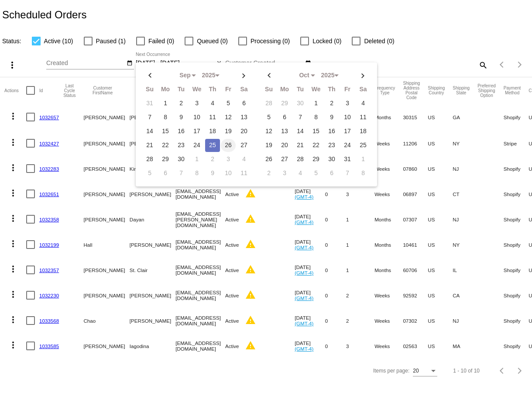
click at [224, 141] on td "26" at bounding box center [228, 145] width 15 height 13
click at [225, 141] on td "26" at bounding box center [228, 145] width 15 height 13
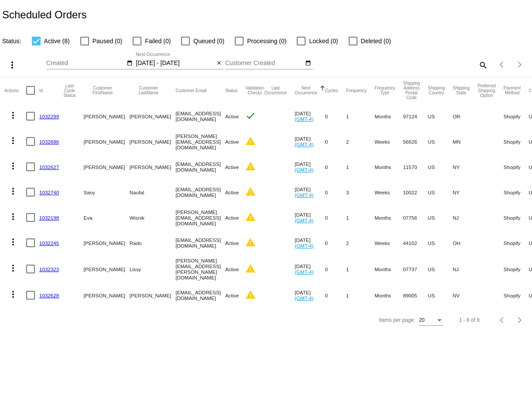
click at [176, 65] on input "09/26/2025 - 09/26/2025" at bounding box center [175, 63] width 79 height 7
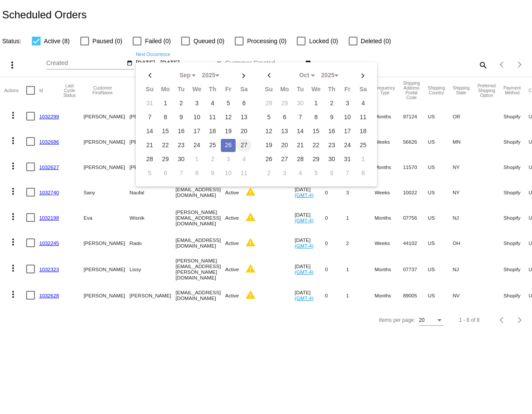
click at [238, 140] on td "27" at bounding box center [244, 145] width 15 height 13
click at [238, 139] on td "27" at bounding box center [244, 145] width 15 height 13
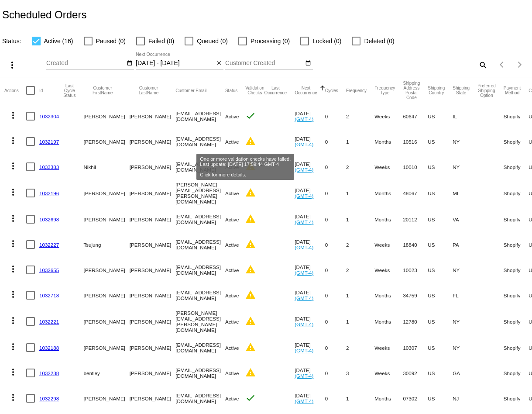
click at [246, 139] on mat-icon "warning" at bounding box center [250, 141] width 10 height 10
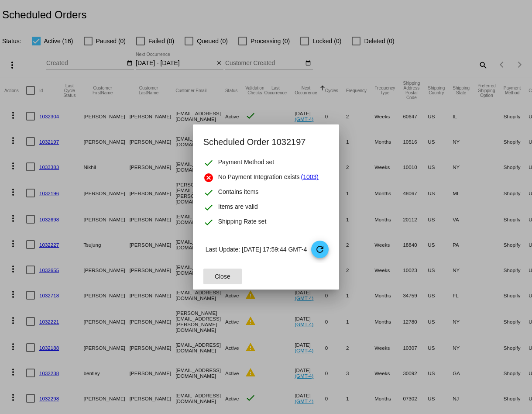
click at [201, 98] on div at bounding box center [266, 207] width 532 height 414
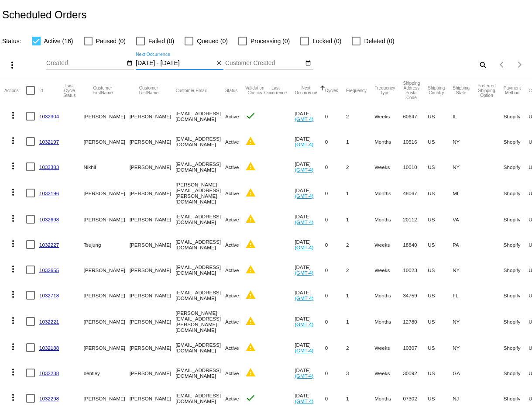
click at [183, 61] on input "[DATE] - [DATE]" at bounding box center [175, 63] width 79 height 7
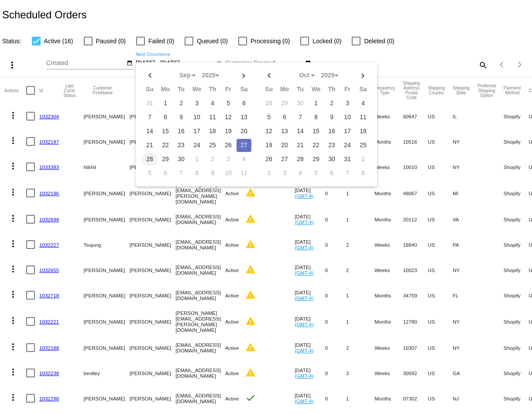
click at [150, 155] on td "28" at bounding box center [149, 159] width 15 height 13
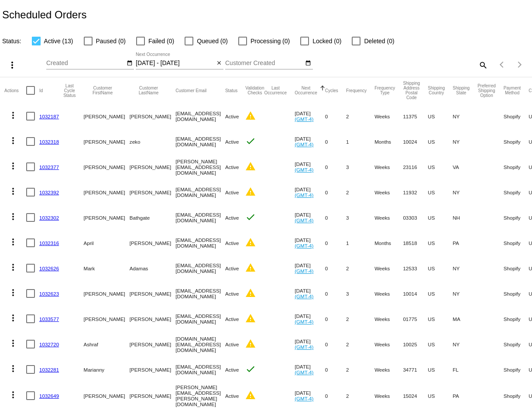
click at [152, 60] on input "[DATE] - [DATE]" at bounding box center [175, 63] width 79 height 7
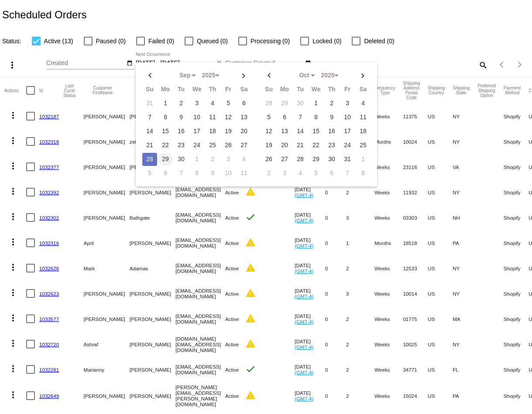
click at [161, 153] on td "29" at bounding box center [165, 159] width 15 height 13
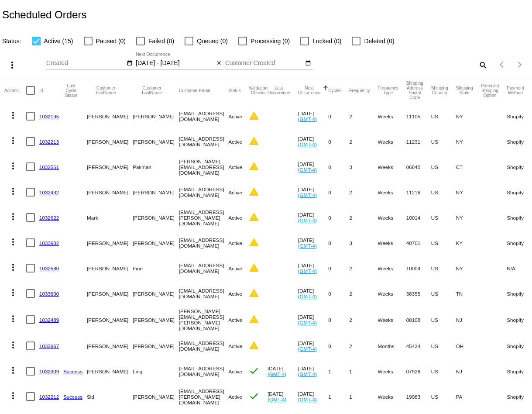
click at [186, 58] on div "09/29/2025 - 09/29/2025 Sep Jan Feb Mar Apr Su" at bounding box center [175, 60] width 79 height 17
click at [186, 66] on input "[DATE] - [DATE]" at bounding box center [175, 63] width 79 height 7
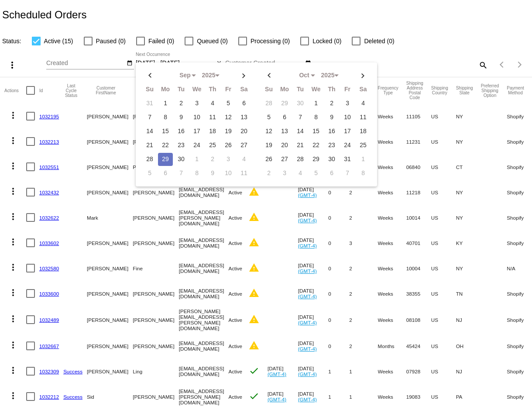
click at [274, 302] on mat-cell at bounding box center [282, 293] width 31 height 25
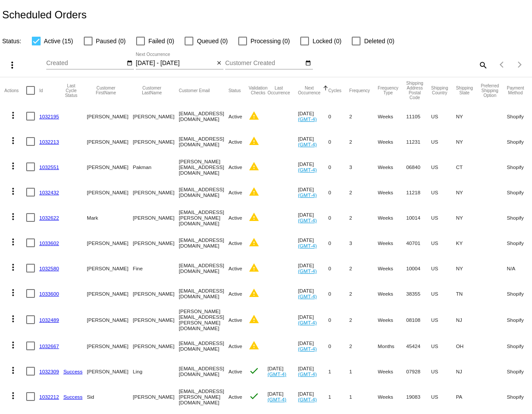
click at [168, 60] on input "[DATE] - [DATE]" at bounding box center [175, 63] width 79 height 7
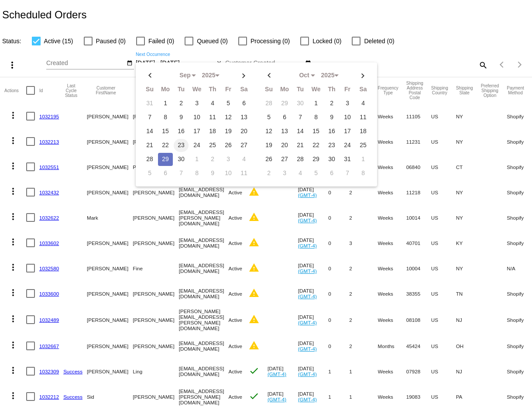
click at [179, 139] on td "23" at bounding box center [181, 145] width 15 height 13
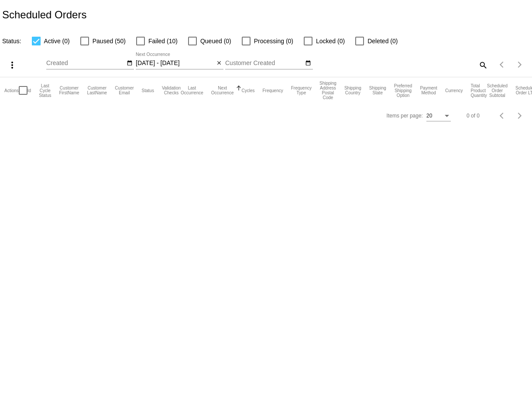
click at [158, 57] on div "09/23/2025 - 09/23/2025 Sep Jan Feb Mar Apr Su" at bounding box center [175, 60] width 79 height 17
click at [170, 63] on input "09/23/2025 - 09/23/2025" at bounding box center [175, 63] width 79 height 7
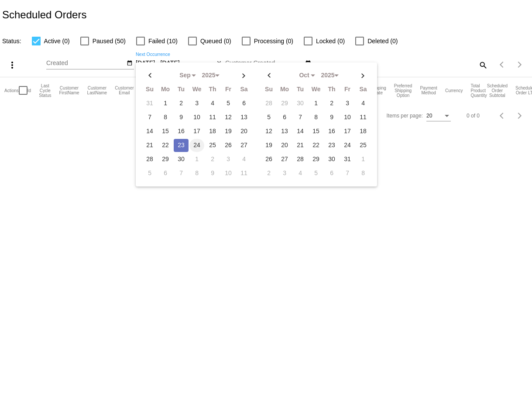
click at [195, 139] on td "24" at bounding box center [196, 145] width 15 height 13
type input "[DATE] - [DATE]"
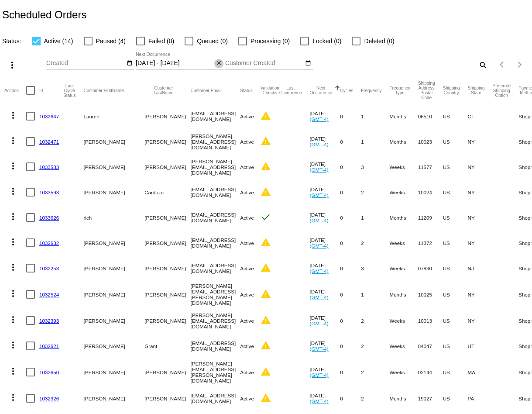
click at [221, 63] on mat-icon "close" at bounding box center [219, 63] width 6 height 7
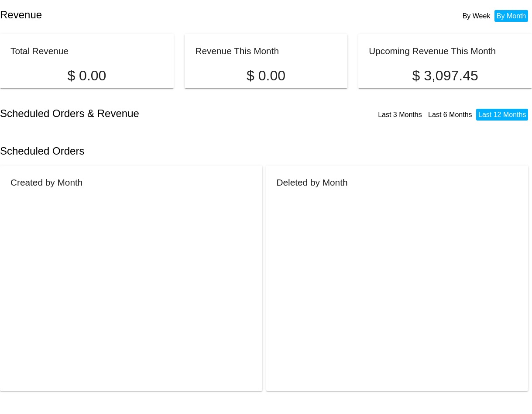
click at [477, 15] on li "By Week" at bounding box center [476, 16] width 32 height 12
click at [509, 17] on li "By Month" at bounding box center [511, 16] width 34 height 12
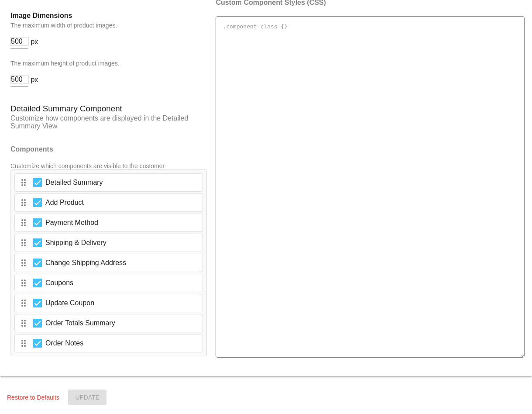
scroll to position [1371, 0]
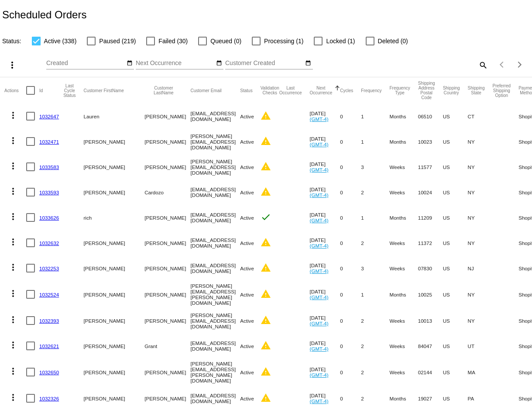
click at [261, 117] on mat-icon "warning" at bounding box center [266, 115] width 10 height 10
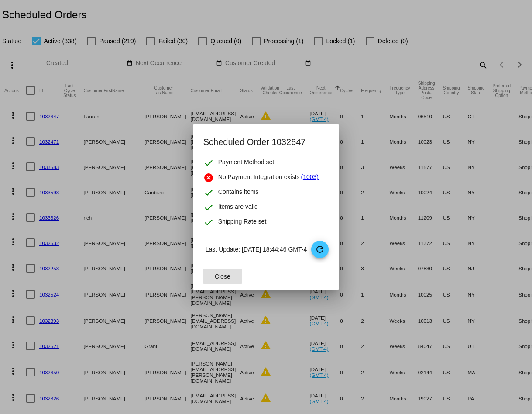
click at [301, 175] on link "(1003)" at bounding box center [309, 177] width 17 height 10
click at [217, 273] on span "Close" at bounding box center [223, 276] width 16 height 7
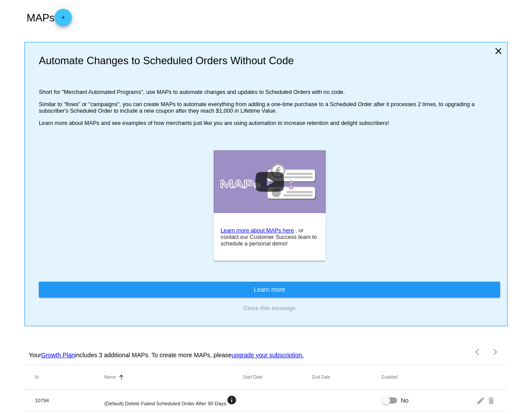
scroll to position [20, 0]
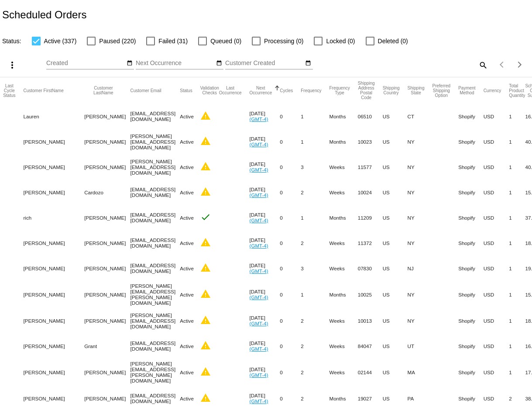
scroll to position [0, 59]
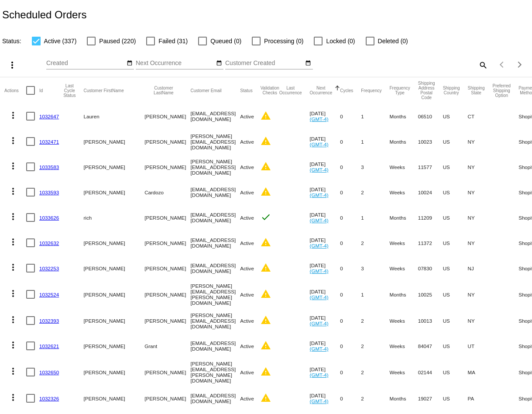
click at [192, 62] on input "Next Occurrence" at bounding box center [175, 63] width 79 height 7
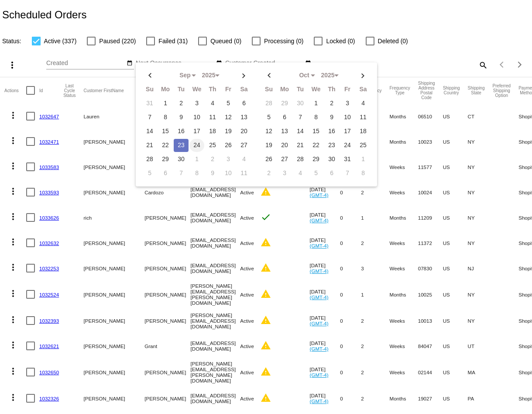
click at [196, 139] on td "24" at bounding box center [196, 145] width 15 height 13
type input "09/24/2025 - 09/24/2025"
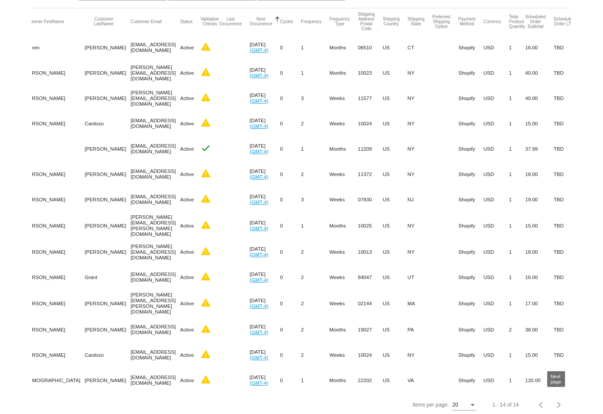
scroll to position [0, 28]
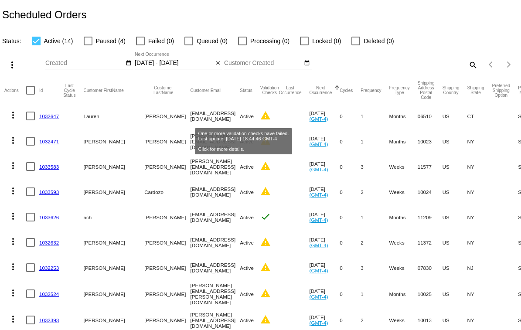
click at [261, 115] on mat-icon "warning" at bounding box center [266, 115] width 10 height 10
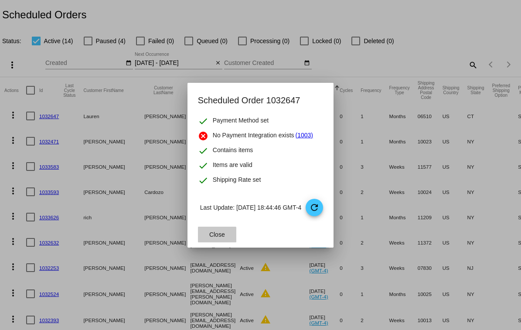
click at [201, 237] on button "Close" at bounding box center [217, 235] width 38 height 16
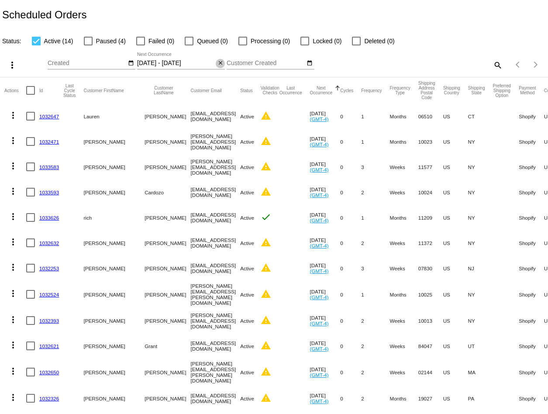
click at [221, 62] on mat-icon "close" at bounding box center [220, 63] width 6 height 7
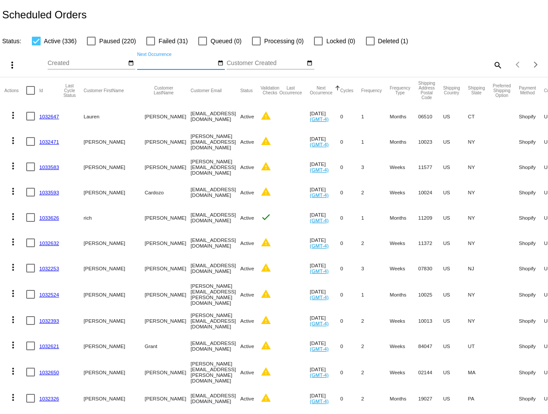
click at [189, 66] on input "Next Occurrence" at bounding box center [176, 63] width 79 height 7
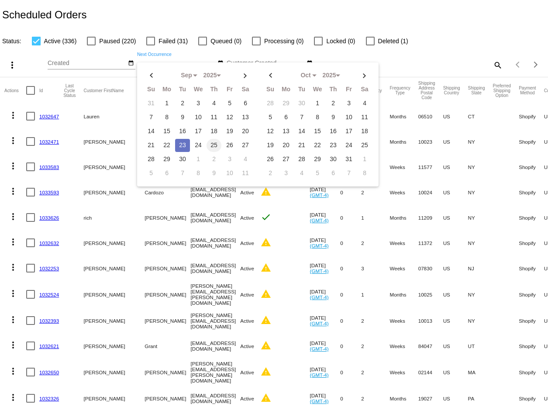
click at [212, 143] on td "25" at bounding box center [213, 145] width 15 height 13
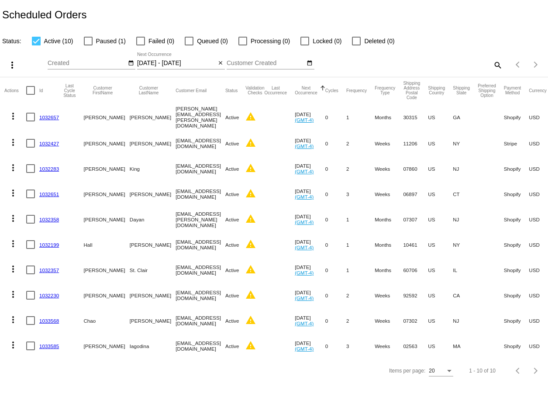
click at [160, 67] on div "[DATE] - [DATE] Sep Jan Feb Mar Apr Su" at bounding box center [176, 60] width 79 height 17
click at [172, 58] on div "[DATE] - [DATE] Sep Jan Feb Mar Apr Su" at bounding box center [176, 60] width 79 height 17
click at [172, 62] on input "[DATE] - [DATE]" at bounding box center [176, 63] width 79 height 7
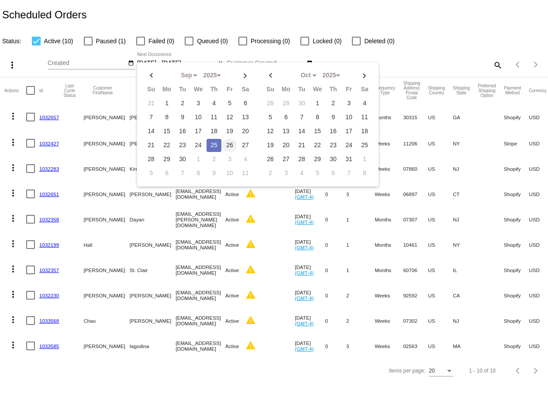
click at [225, 142] on td "26" at bounding box center [229, 145] width 15 height 13
click at [149, 144] on td "21" at bounding box center [151, 145] width 15 height 13
click at [179, 144] on td "23" at bounding box center [182, 145] width 15 height 13
type input "[DATE] - [DATE]"
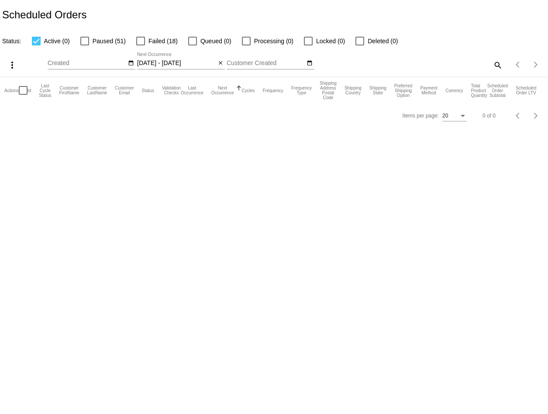
click at [36, 40] on div at bounding box center [36, 41] width 9 height 9
click at [36, 45] on input "Active (0)" at bounding box center [36, 45] width 0 height 0
checkbox input "false"
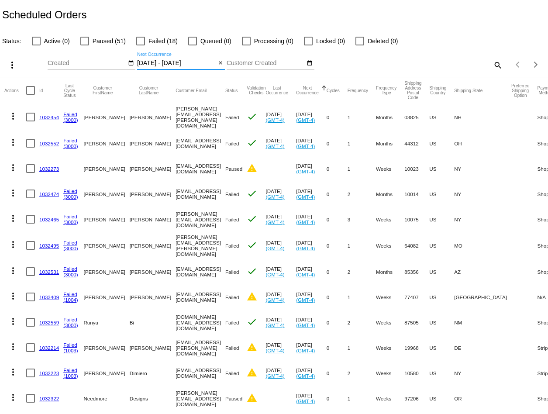
click at [178, 64] on input "[DATE] - [DATE]" at bounding box center [176, 63] width 79 height 7
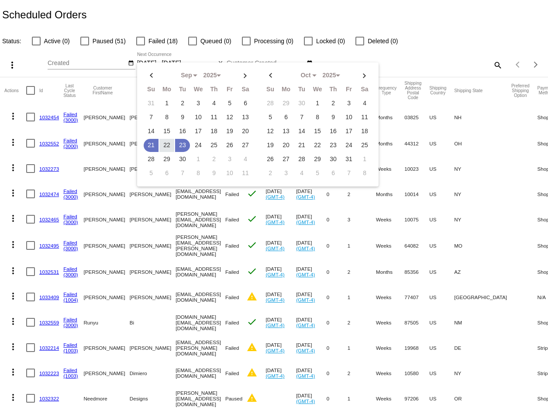
click at [423, 34] on div "Status: Active (0) Paused (51) Failed (18) Queued (0) Processing (0) Locked (0)…" at bounding box center [274, 38] width 548 height 17
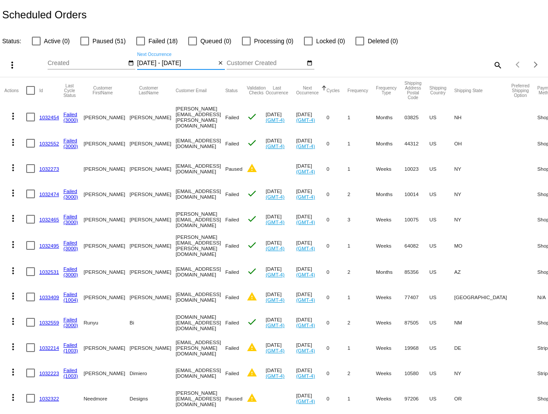
click at [155, 65] on input "[DATE] - [DATE]" at bounding box center [176, 63] width 79 height 7
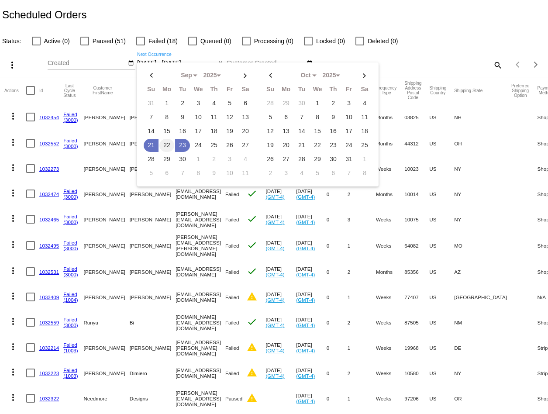
click at [164, 140] on td "22" at bounding box center [166, 145] width 15 height 13
click at [178, 142] on td "23" at bounding box center [182, 145] width 15 height 13
type input "[DATE] - [DATE]"
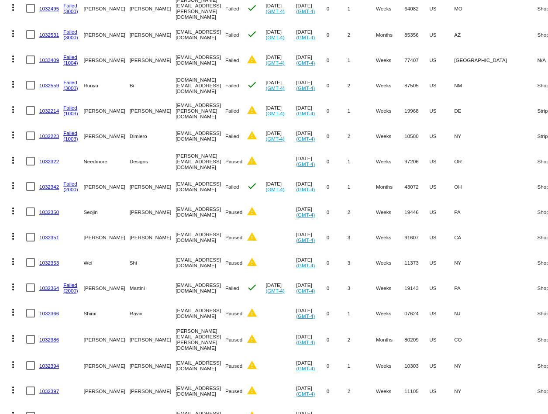
scroll to position [220, 0]
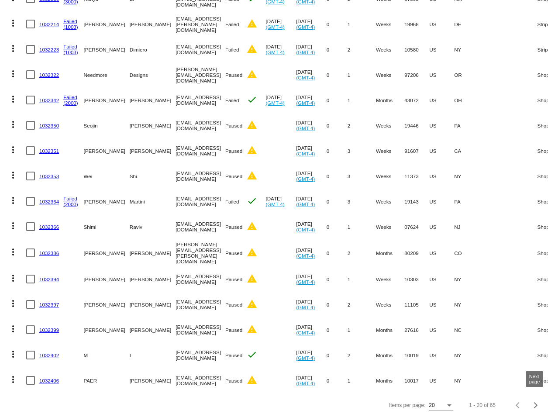
click at [533, 402] on div "Next page" at bounding box center [534, 405] width 6 height 6
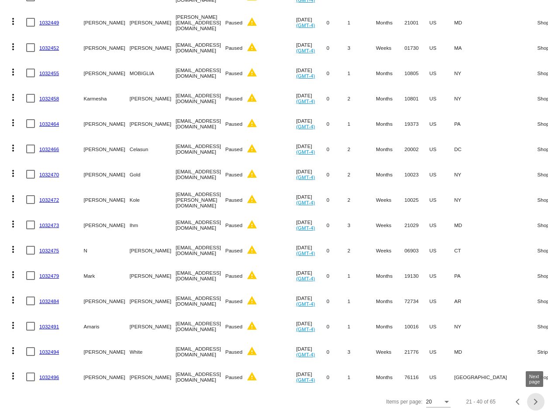
click at [533, 401] on div "Next page" at bounding box center [534, 401] width 6 height 6
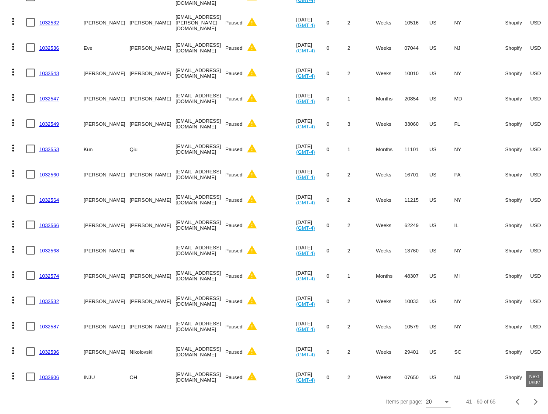
click at [533, 401] on div "Next page" at bounding box center [534, 401] width 6 height 6
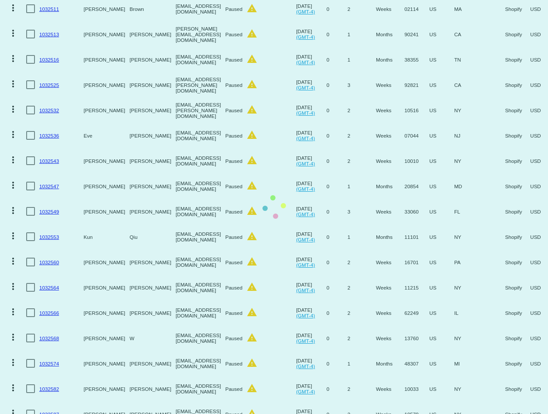
scroll to position [0, 0]
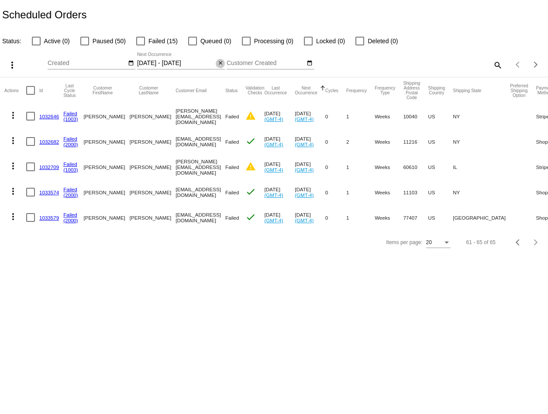
click at [221, 63] on mat-icon "close" at bounding box center [220, 63] width 6 height 7
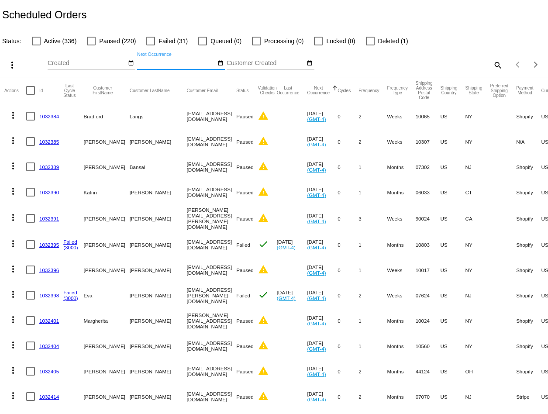
click at [193, 61] on input "Next Occurrence" at bounding box center [176, 63] width 79 height 7
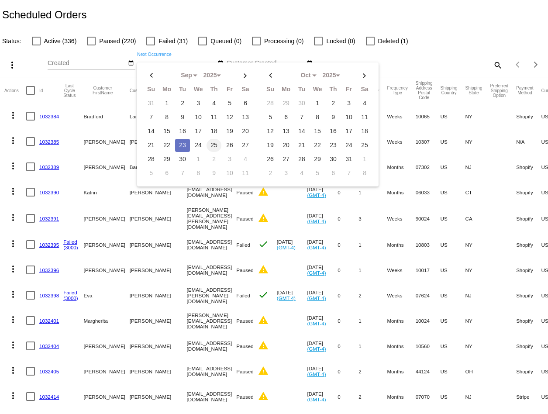
click at [209, 141] on td "25" at bounding box center [213, 145] width 15 height 13
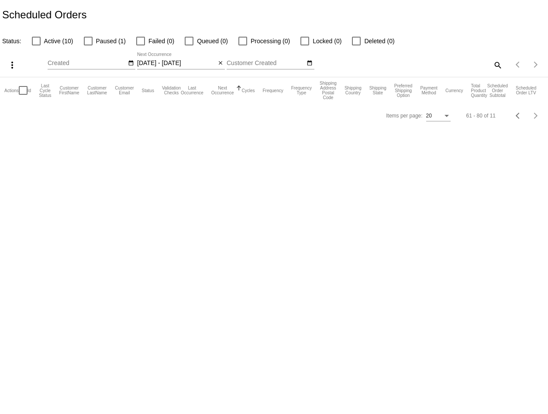
click at [192, 66] on input "[DATE] - [DATE]" at bounding box center [176, 63] width 79 height 7
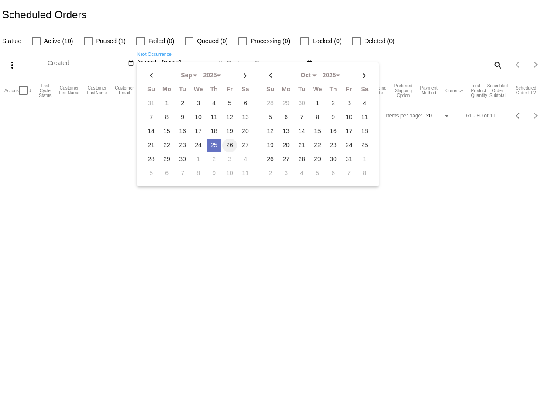
click at [227, 141] on td "26" at bounding box center [229, 145] width 15 height 13
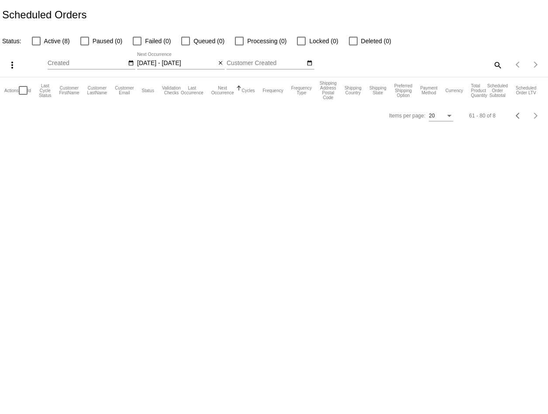
click at [201, 64] on input "[DATE] - [DATE]" at bounding box center [176, 63] width 79 height 7
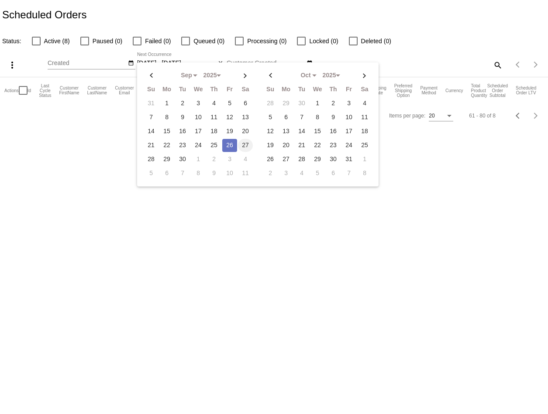
click at [241, 141] on td "27" at bounding box center [245, 145] width 15 height 13
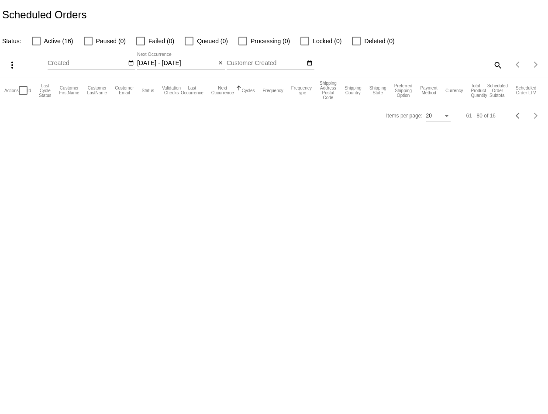
click at [179, 65] on input "[DATE] - [DATE]" at bounding box center [176, 63] width 79 height 7
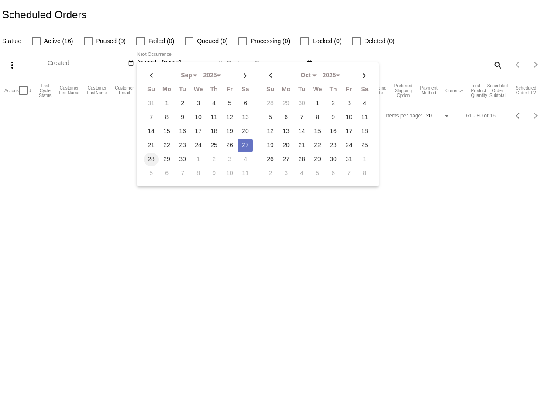
click at [149, 157] on td "28" at bounding box center [151, 159] width 15 height 13
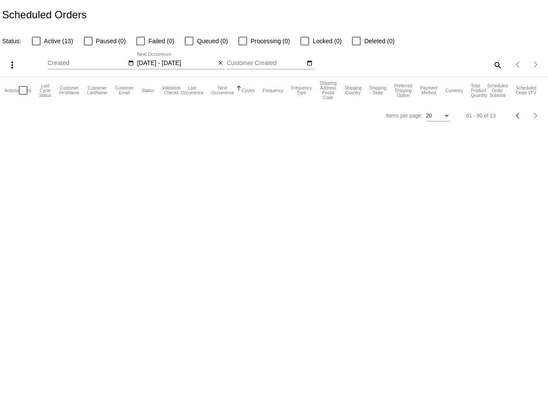
click at [173, 64] on input "[DATE] - [DATE]" at bounding box center [176, 63] width 79 height 7
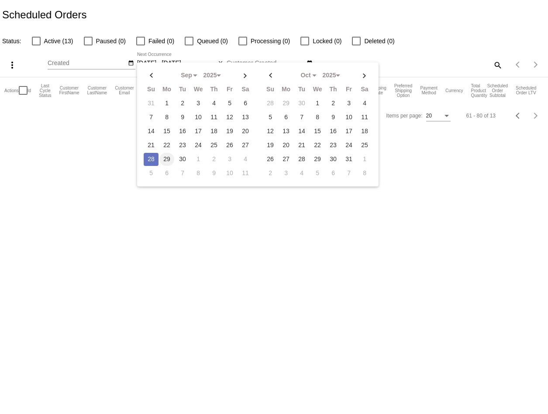
click at [166, 153] on td "29" at bounding box center [166, 159] width 15 height 13
type input "[DATE] - [DATE]"
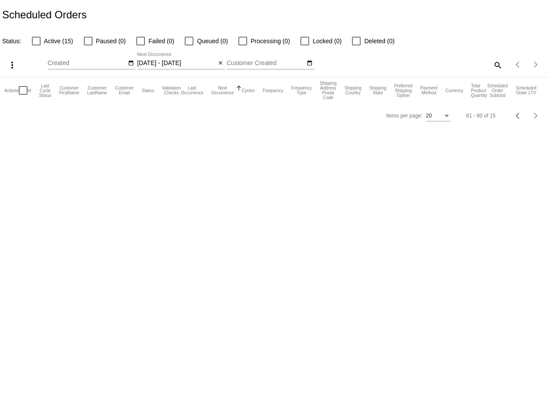
click at [35, 41] on div at bounding box center [36, 41] width 9 height 9
click at [36, 45] on input "Active (15)" at bounding box center [36, 45] width 0 height 0
checkbox input "true"
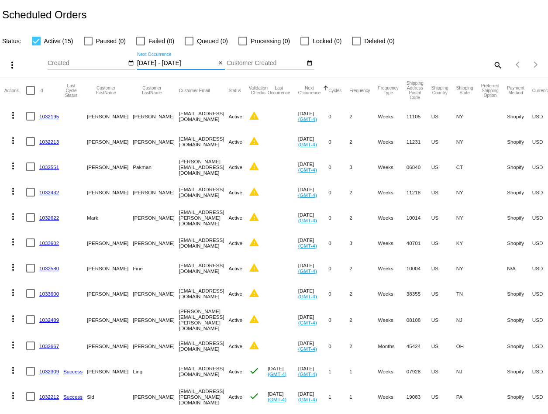
click at [171, 64] on input "[DATE] - [DATE]" at bounding box center [176, 63] width 79 height 7
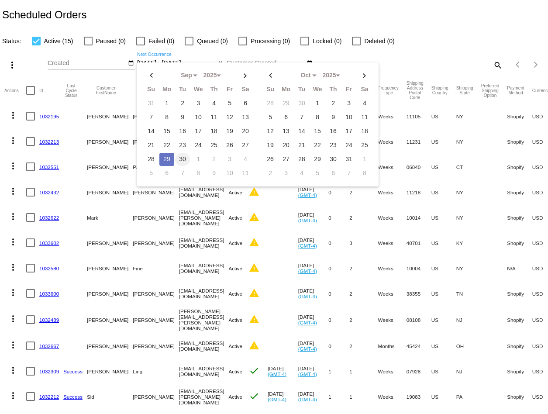
click at [183, 153] on td "30" at bounding box center [182, 159] width 15 height 13
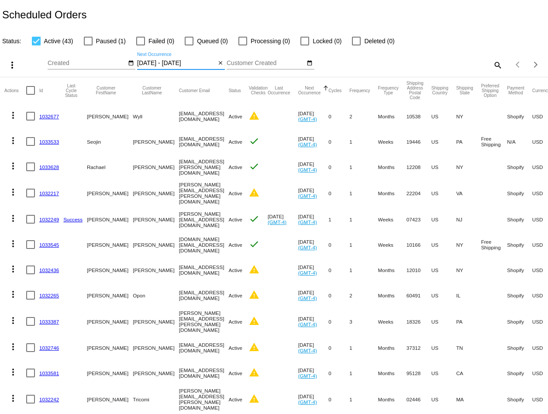
click at [165, 62] on input "[DATE] - [DATE]" at bounding box center [176, 63] width 79 height 7
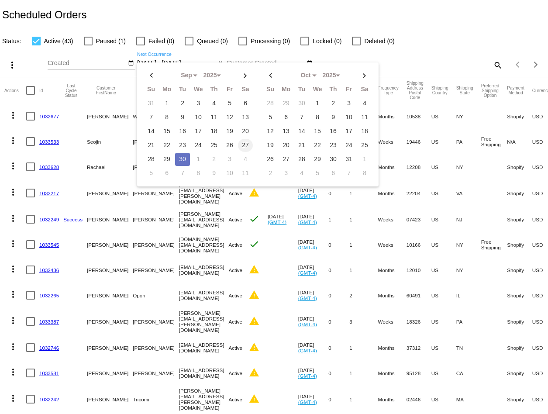
click at [238, 142] on td "27" at bounding box center [245, 145] width 15 height 13
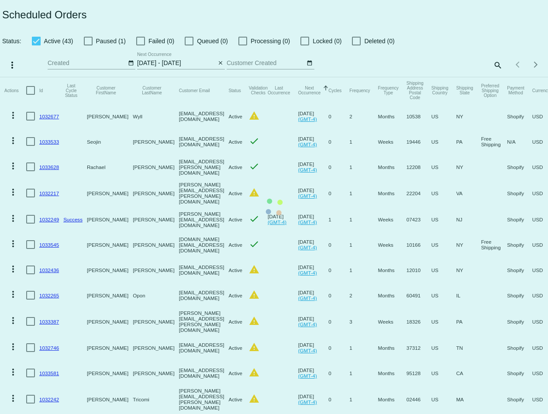
type input "[DATE] - [DATE]"
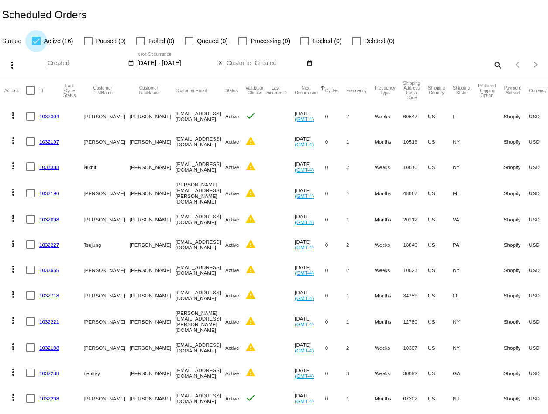
click at [34, 41] on div at bounding box center [36, 41] width 9 height 9
click at [36, 45] on input "Active (16)" at bounding box center [36, 45] width 0 height 0
checkbox input "false"
